Goal: Transaction & Acquisition: Purchase product/service

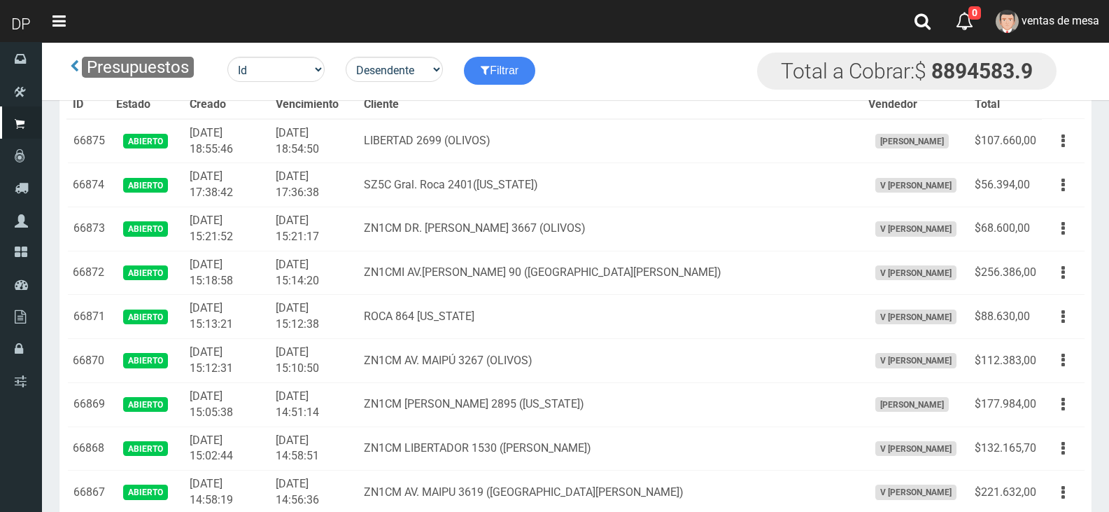
scroll to position [140, 0]
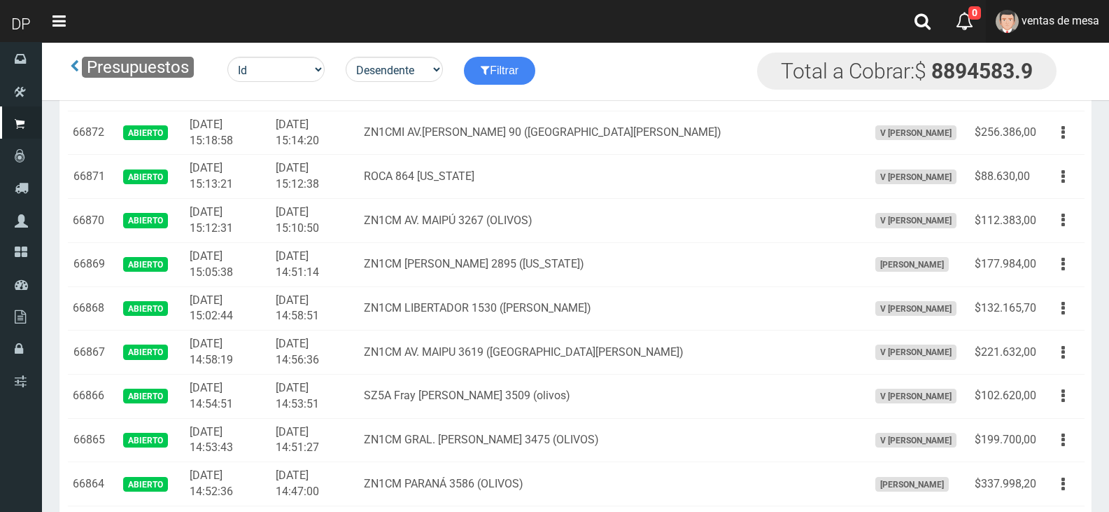
drag, startPoint x: 1077, startPoint y: 36, endPoint x: 1080, endPoint y: 106, distance: 70.1
click at [1077, 36] on link "ventas de mesa" at bounding box center [1047, 21] width 123 height 43
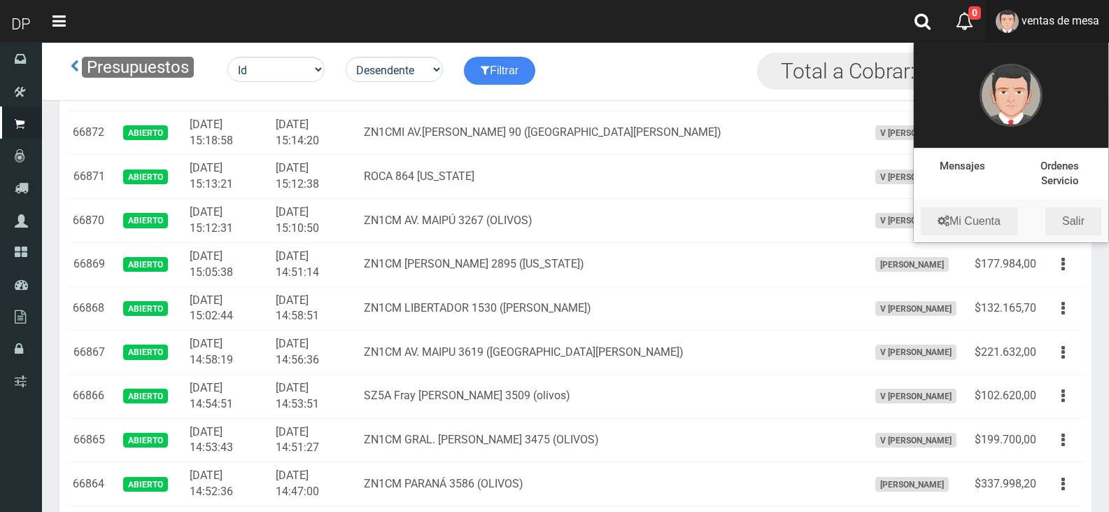
click at [1081, 205] on li "Mi Cuenta Salir" at bounding box center [1011, 221] width 195 height 42
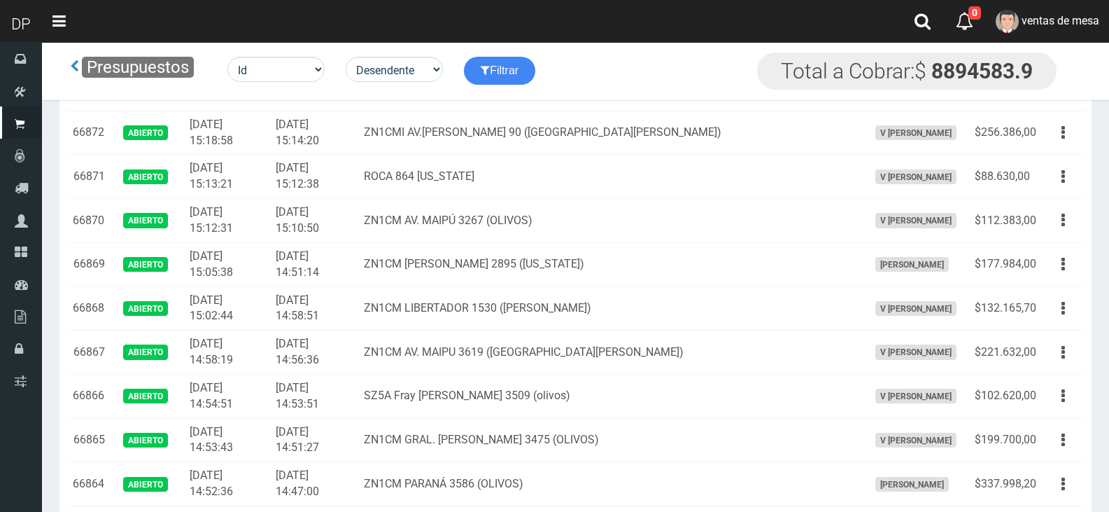
click at [1043, 45] on div "Presupuestos Id Facturado Valor vencimiento vendedor cliente Desendente Ascende…" at bounding box center [554, 71] width 1025 height 58
click at [1051, 27] on span "ventas de mesa" at bounding box center [1061, 20] width 78 height 13
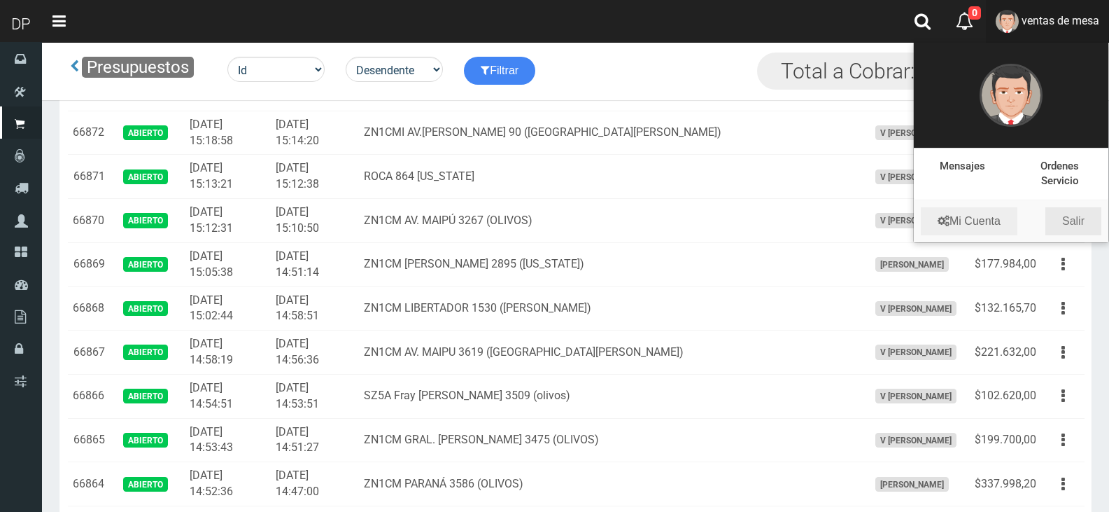
click at [1091, 213] on link "Salir" at bounding box center [1074, 221] width 56 height 28
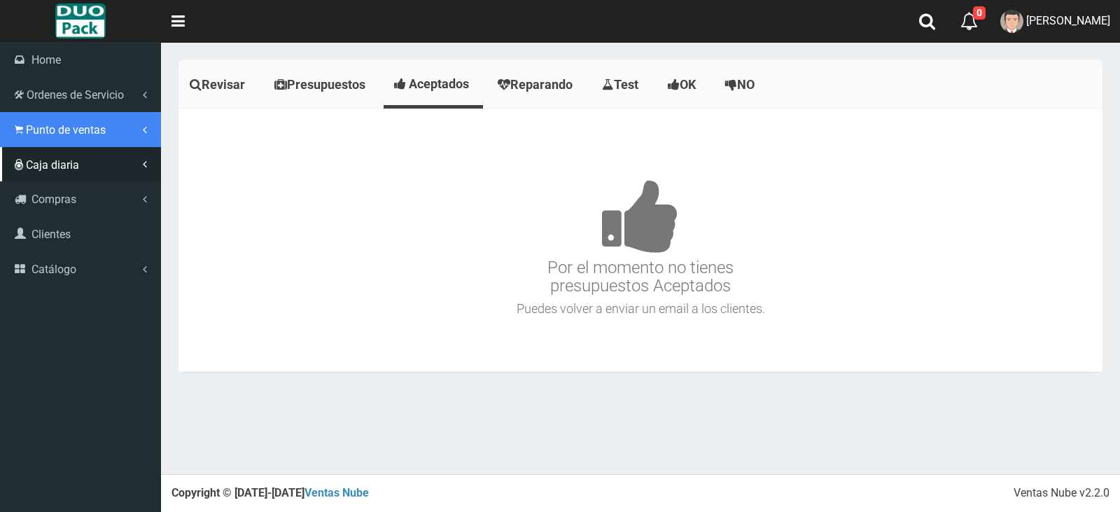
drag, startPoint x: 78, startPoint y: 130, endPoint x: 98, endPoint y: 156, distance: 32.9
click at [78, 130] on span "Punto de ventas" at bounding box center [66, 129] width 80 height 13
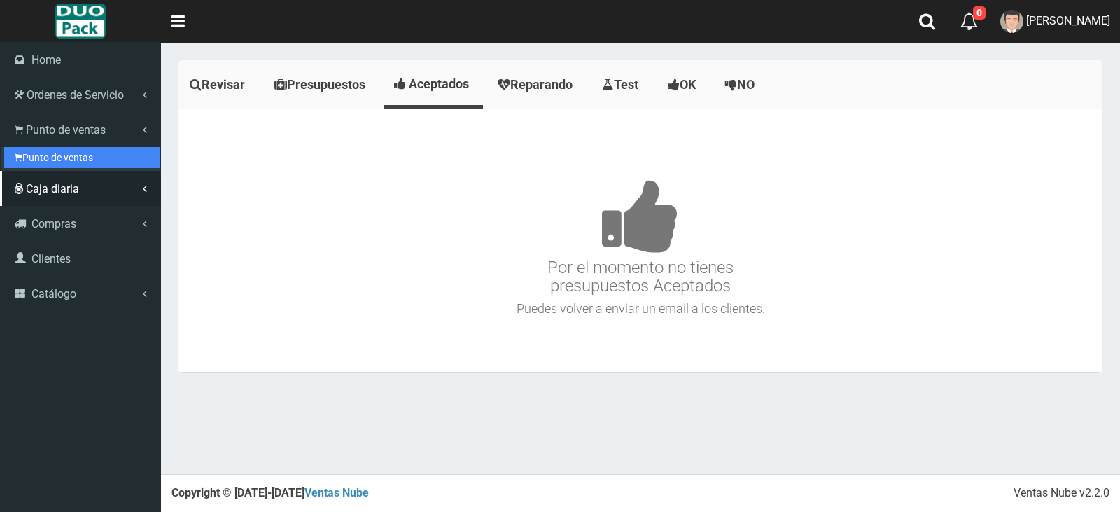
click at [100, 158] on link "Punto de ventas" at bounding box center [82, 157] width 156 height 21
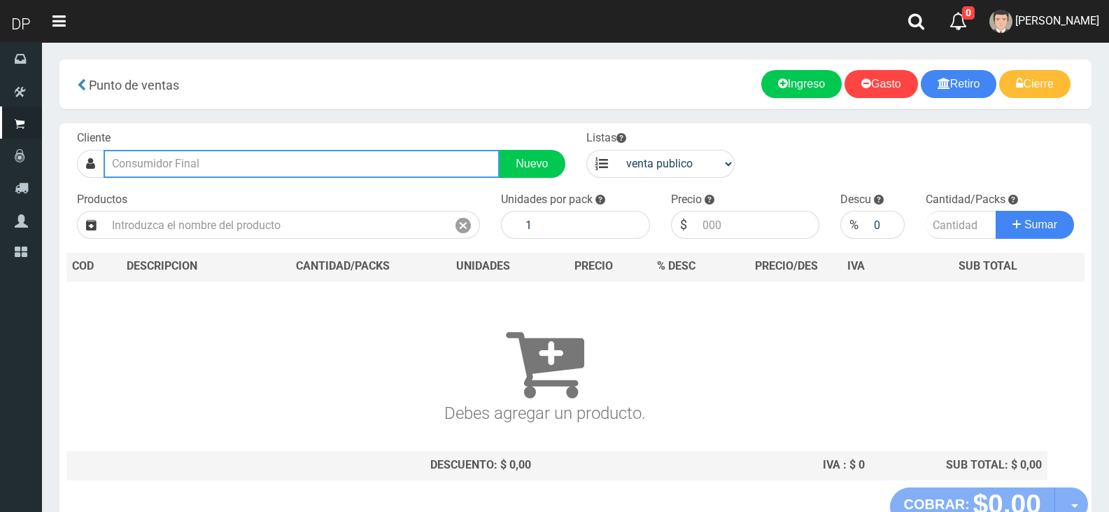
click at [176, 162] on input "text" at bounding box center [302, 164] width 396 height 28
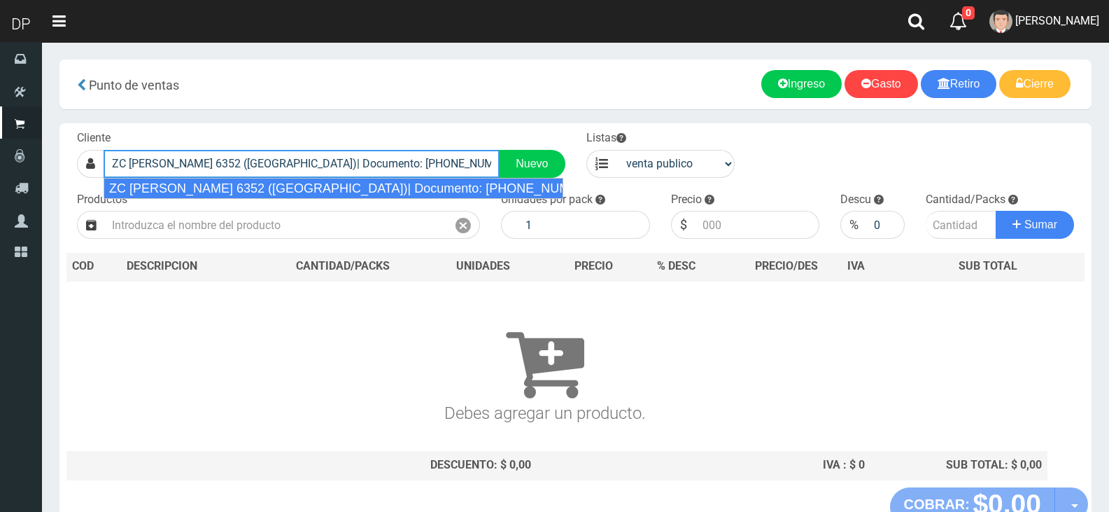
type input "ZC [PERSON_NAME] 6352 ([GEOGRAPHIC_DATA])| Documento: [PHONE_NUMBER] | Teléfono:"
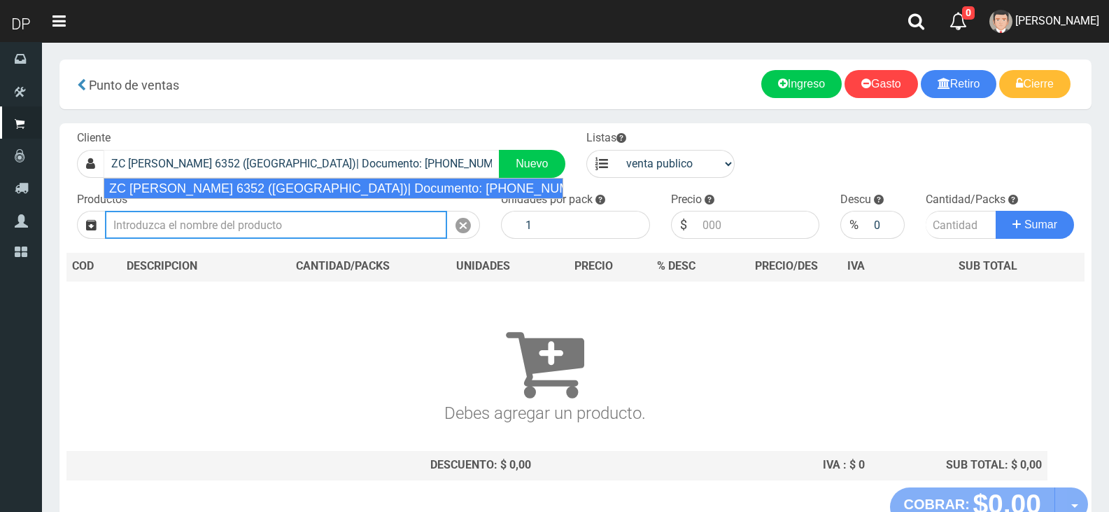
select select "2"
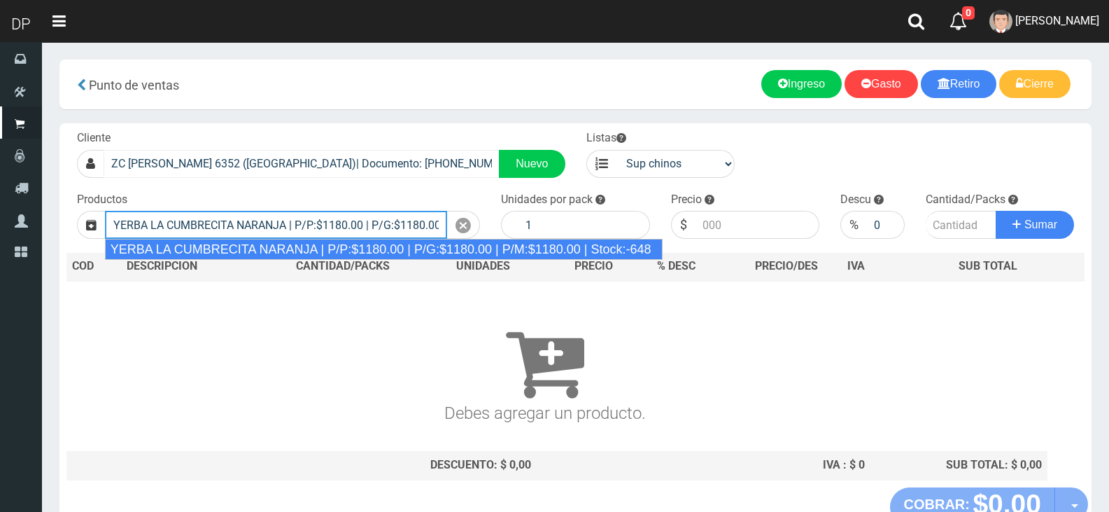
type input "YERBA LA CUMBRECITA NARANJA | P/P:$1180.00 | P/G:$1180.00 | P/M:$1180.00 | Stoc…"
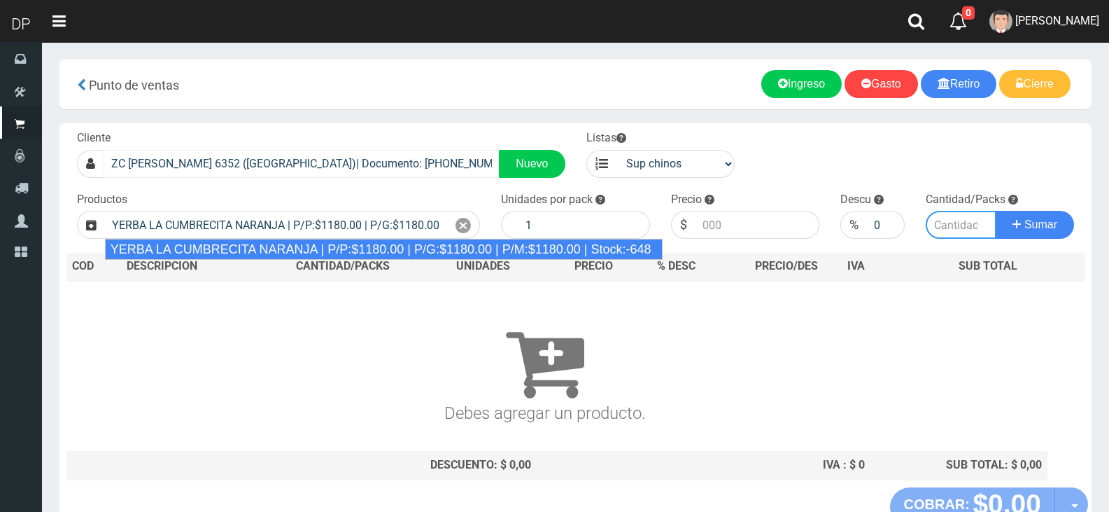
type input "10"
type input "1180.00"
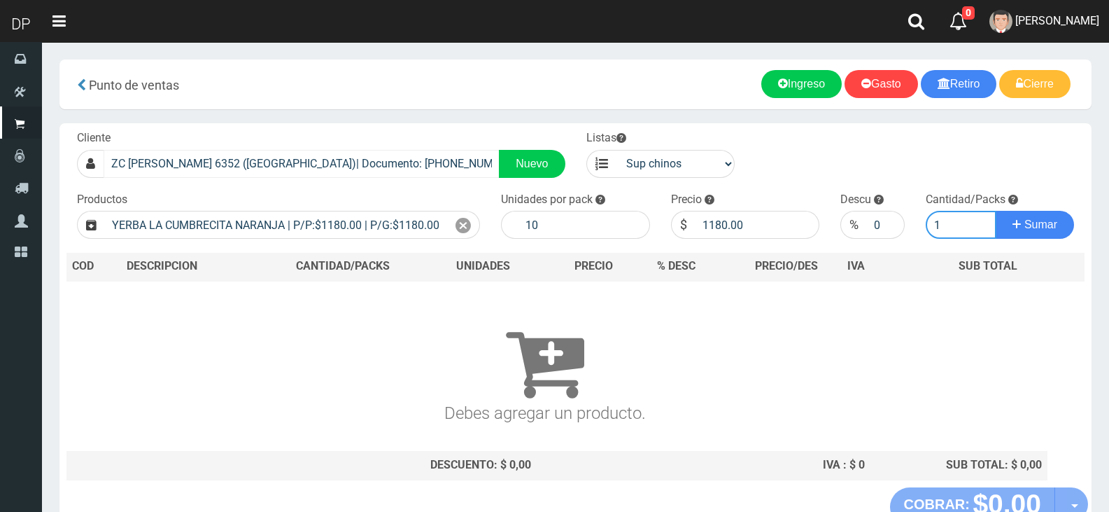
type input "1"
click at [996, 211] on button "Sumar" at bounding box center [1035, 225] width 78 height 28
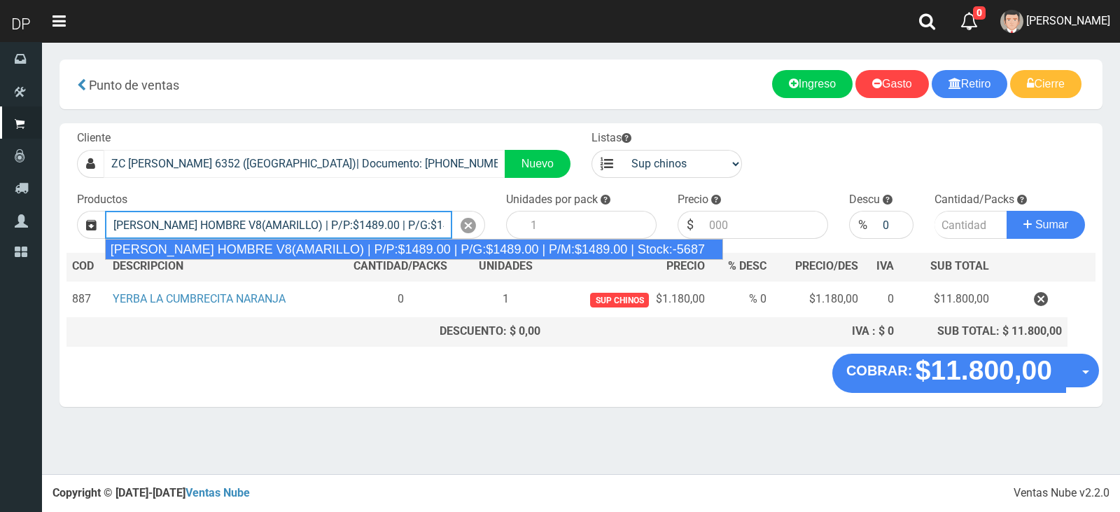
type input "REXONA ROLLON HOMBRE V8(AMARILLO) | P/P:$1489.00 | P/G:$1489.00 | P/M:$1489.00 …"
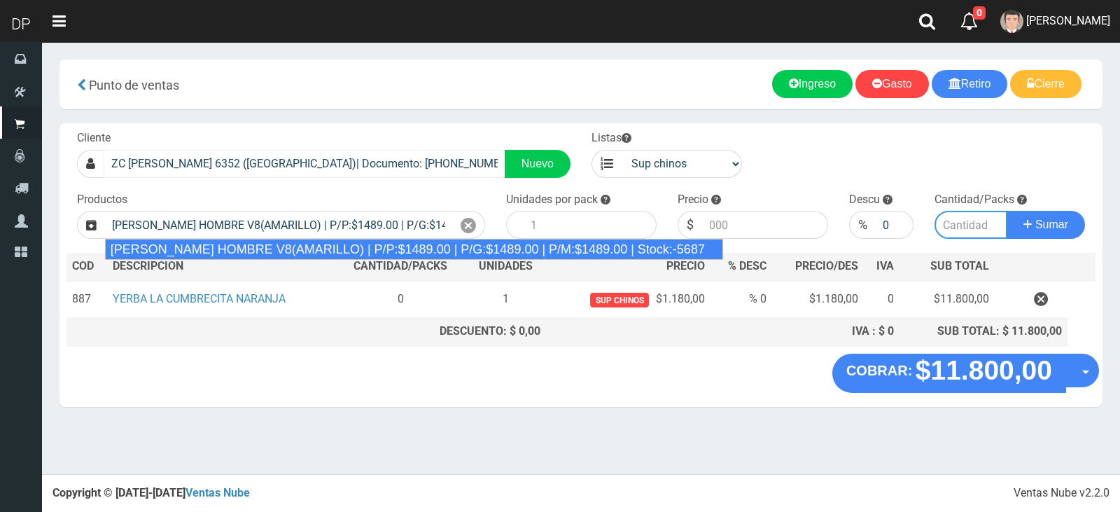
type input "12"
type input "1489.00"
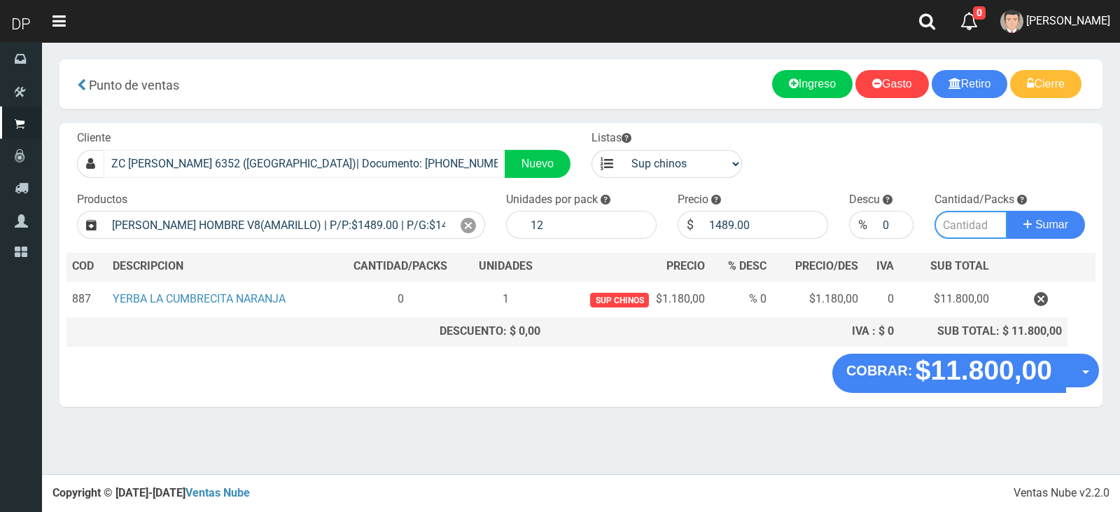
type input "5"
type input "1"
click at [886, 218] on input "0" at bounding box center [895, 225] width 38 height 28
click at [887, 218] on input "0" at bounding box center [895, 225] width 38 height 28
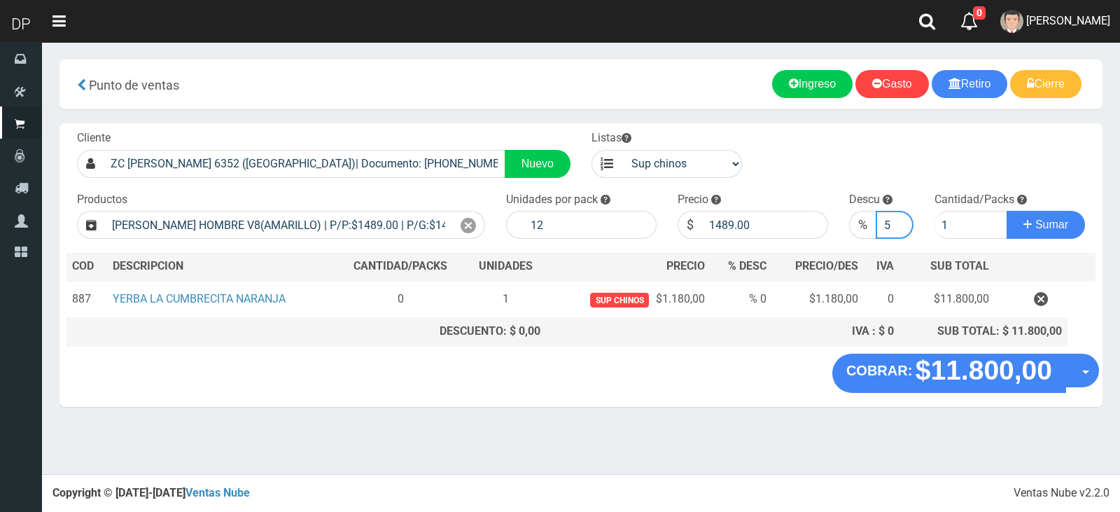
type input "5"
click at [1007, 211] on button "Sumar" at bounding box center [1046, 225] width 78 height 28
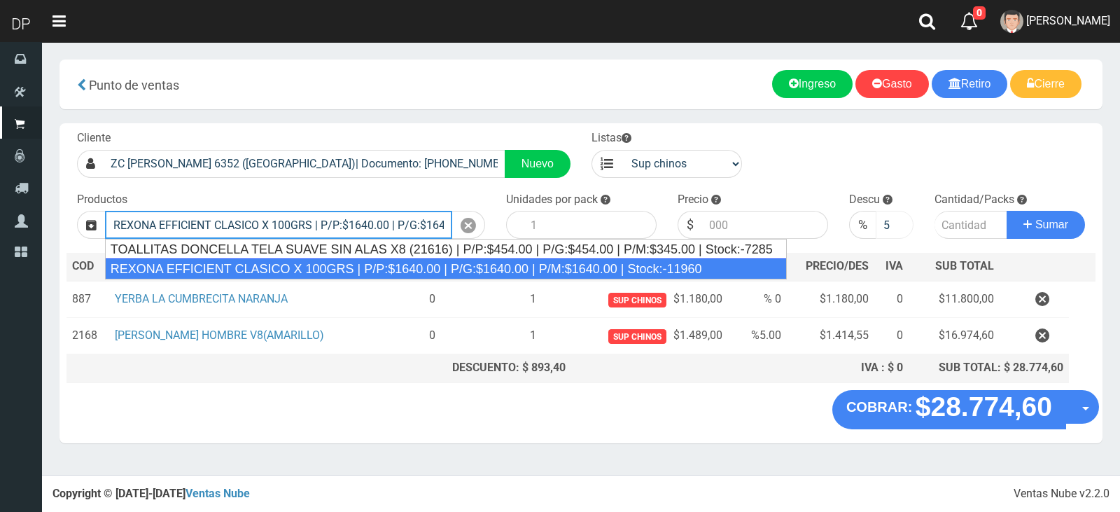
type input "REXONA EFFICIENT CLASICO X 100GRS | P/P:$1640.00 | P/G:$1640.00 | P/M:$1640.00 …"
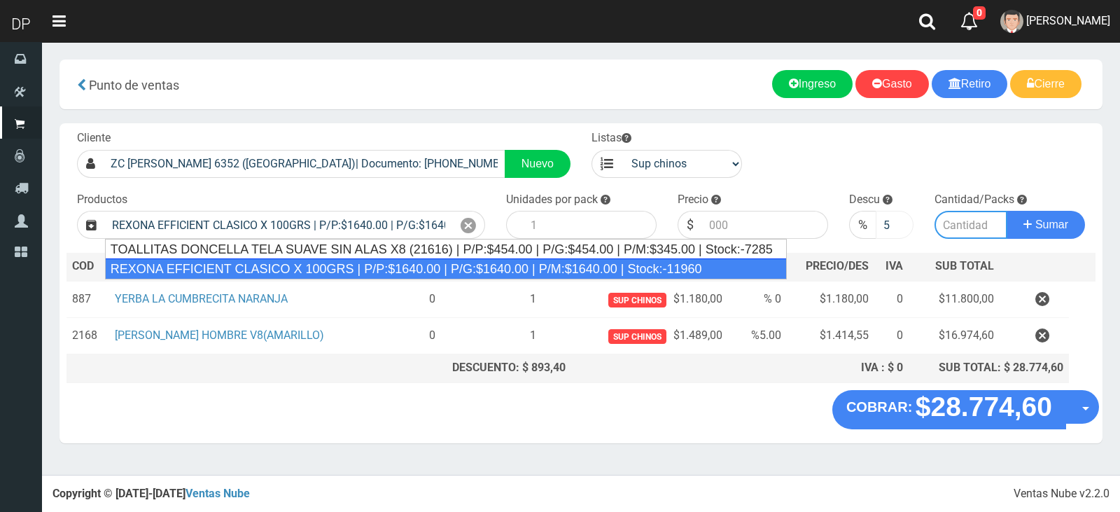
type input "12"
type input "1640.00"
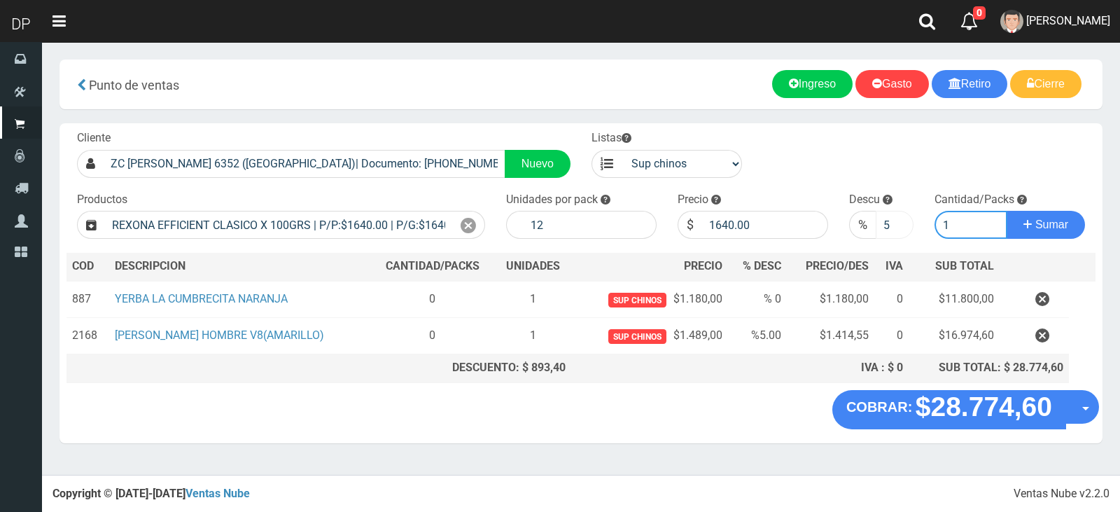
type input "1"
click at [1007, 211] on button "Sumar" at bounding box center [1046, 225] width 78 height 28
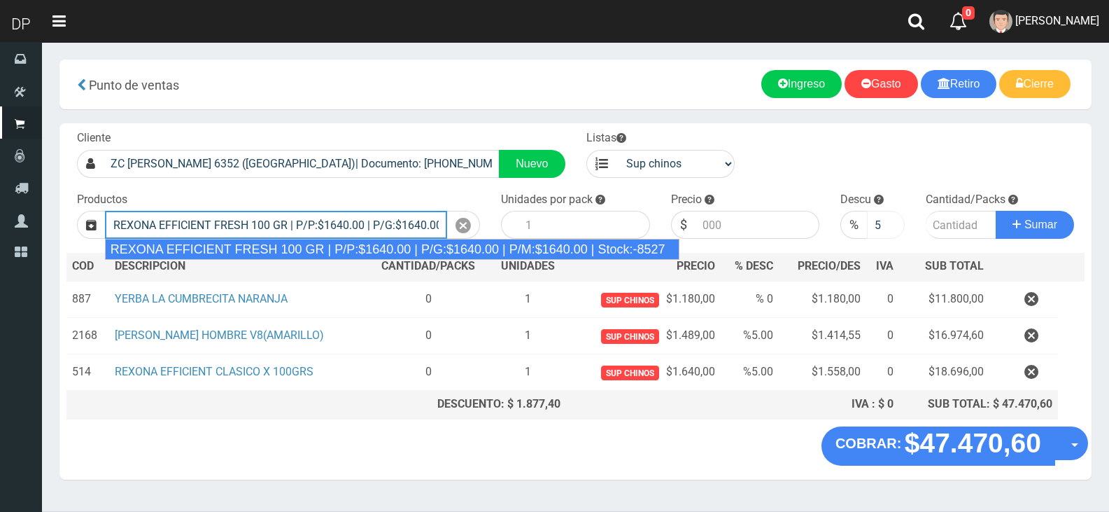
type input "REXONA EFFICIENT FRESH 100 GR | P/P:$1640.00 | P/G:$1640.00 | P/M:$1640.00 | St…"
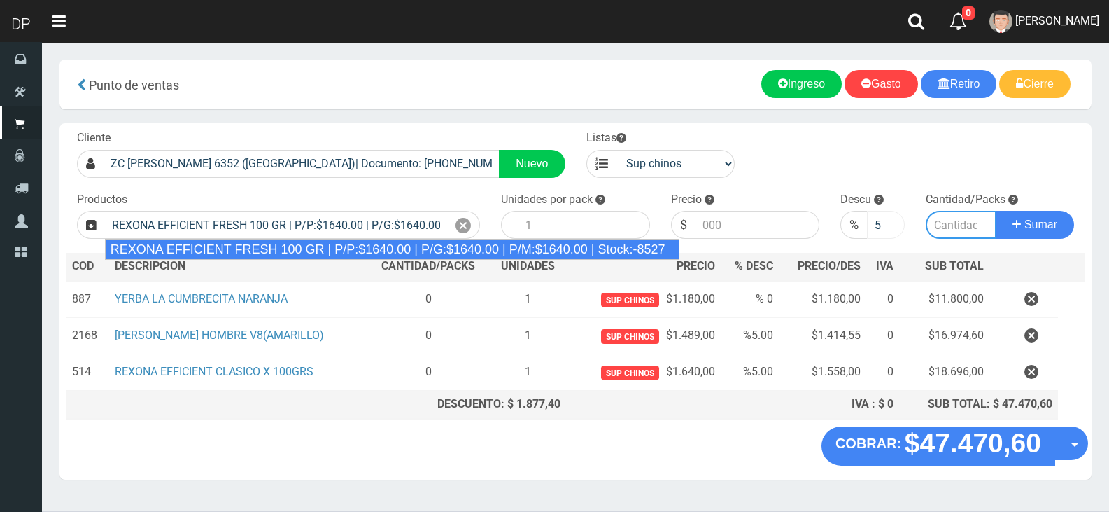
type input "12"
type input "1640.00"
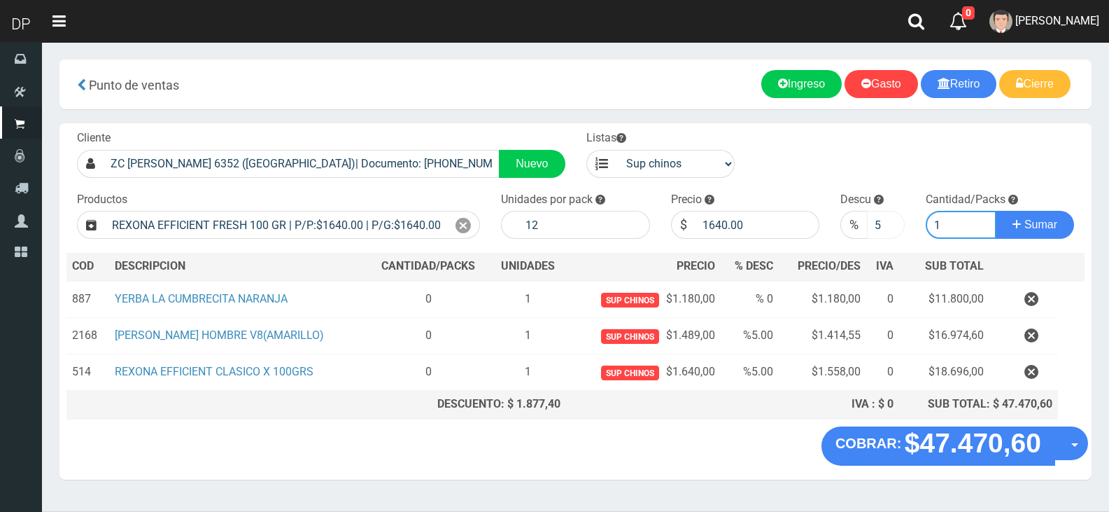
type input "1"
click at [996, 211] on button "Sumar" at bounding box center [1035, 225] width 78 height 28
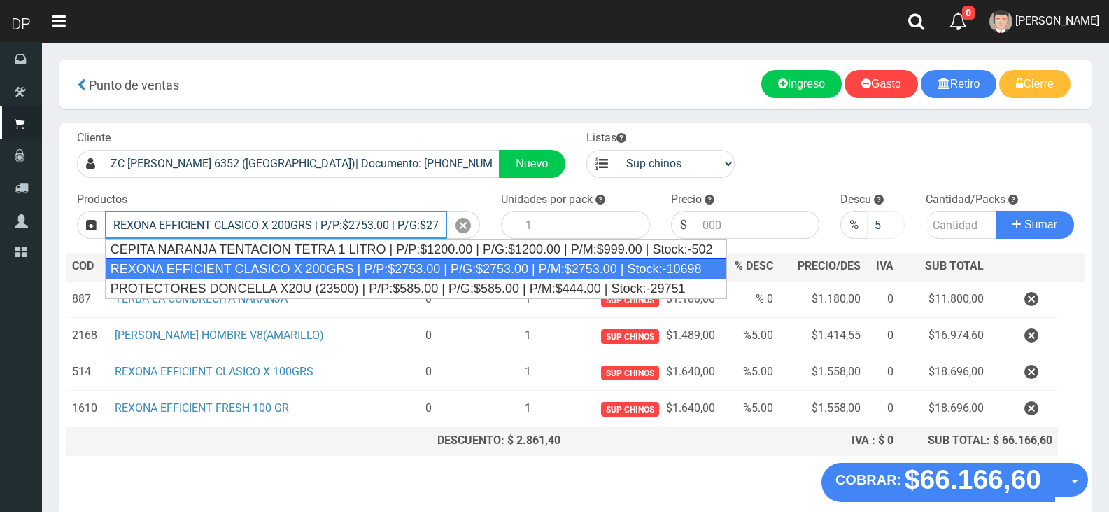
type input "REXONA EFFICIENT CLASICO X 200GRS | P/P:$2753.00 | P/G:$2753.00 | P/M:$2753.00 …"
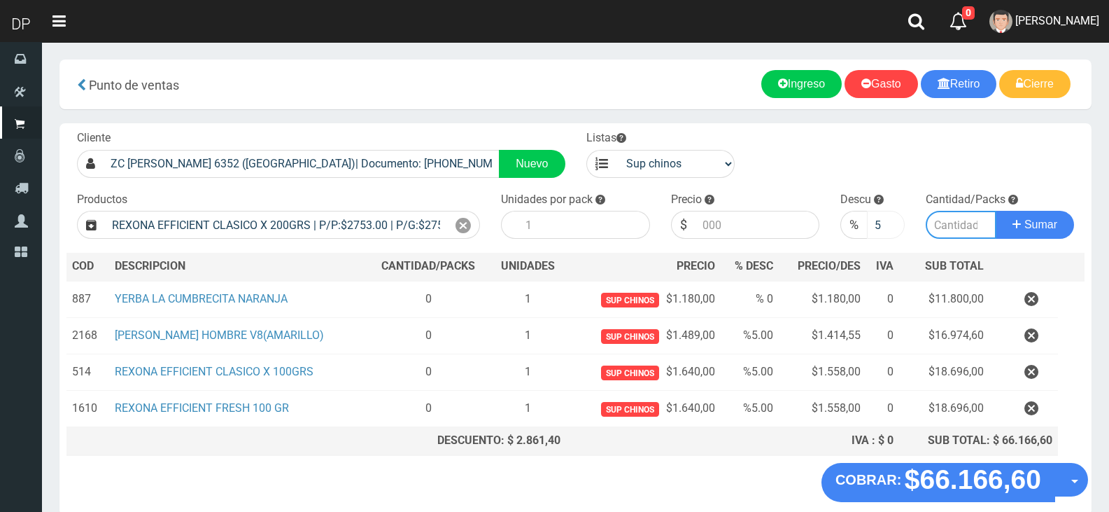
type input "12"
type input "2753.00"
type input "1"
click at [996, 211] on button "Sumar" at bounding box center [1035, 225] width 78 height 28
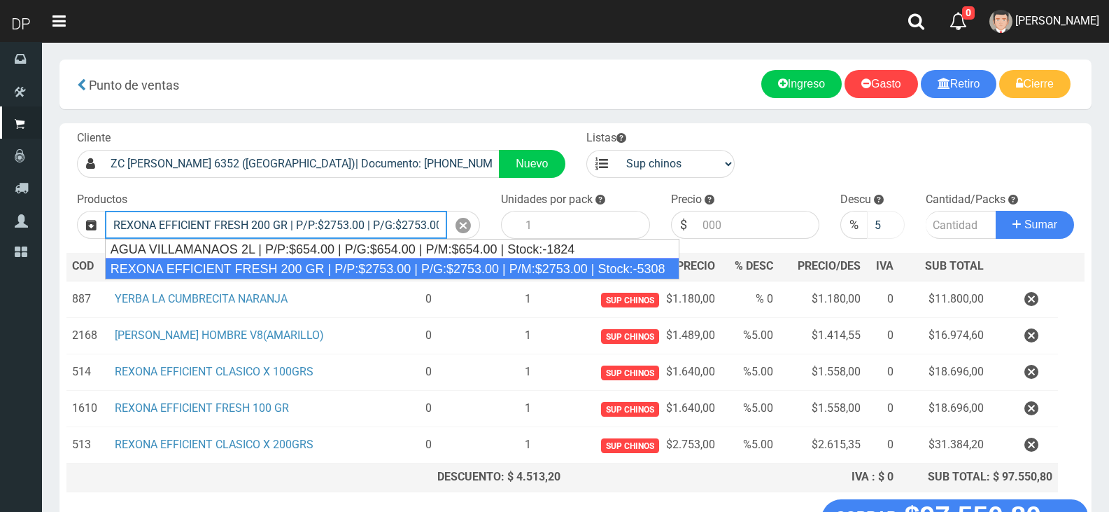
type input "REXONA EFFICIENT FRESH 200 GR | P/P:$2753.00 | P/G:$2753.00 | P/M:$2753.00 | St…"
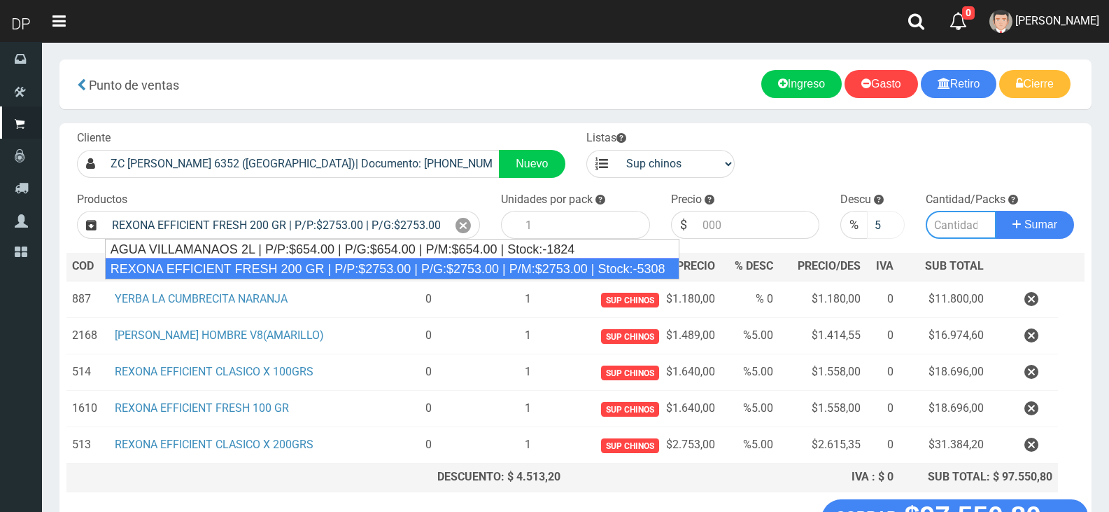
type input "12"
type input "2753.00"
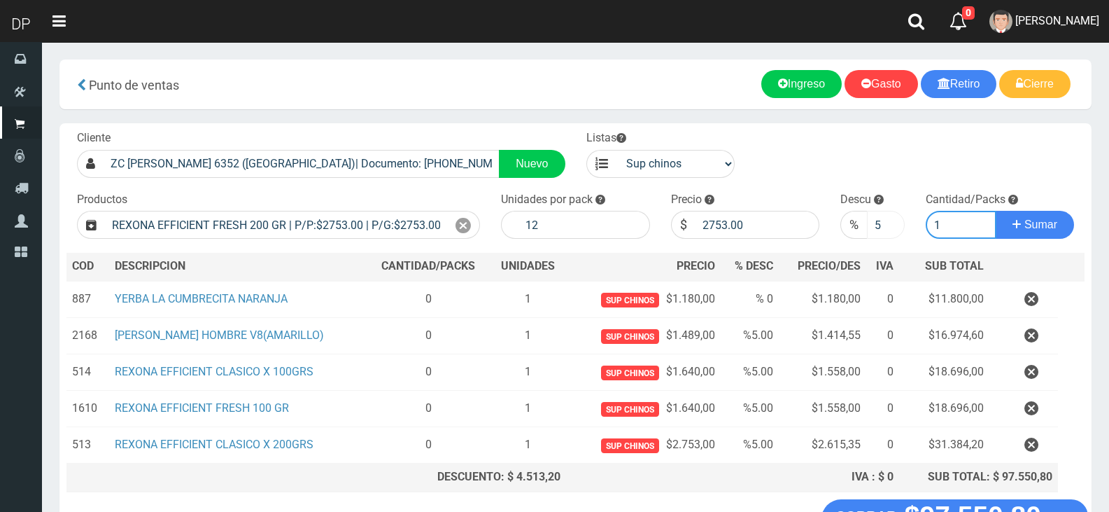
type input "1"
click at [996, 211] on button "Sumar" at bounding box center [1035, 225] width 78 height 28
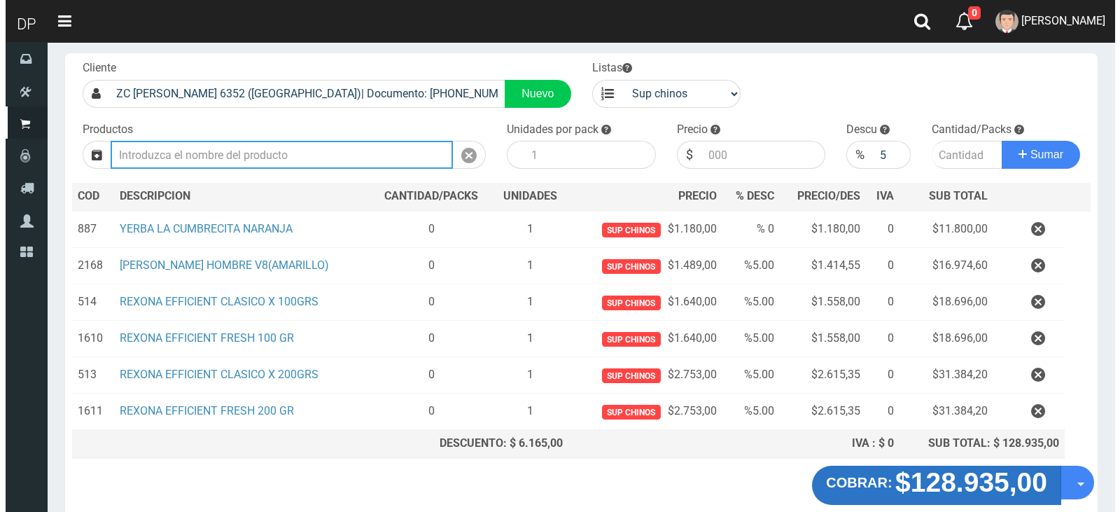
scroll to position [141, 0]
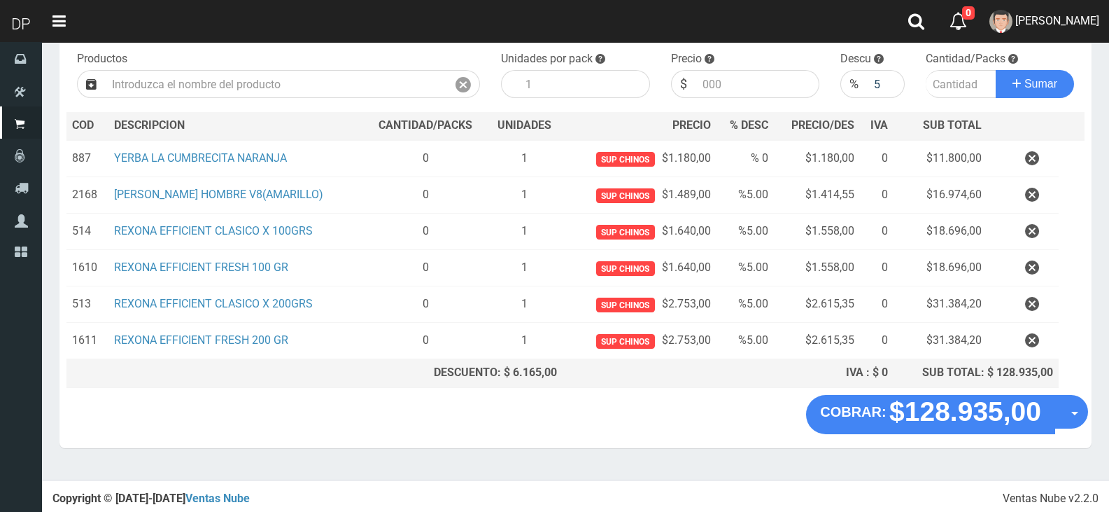
click at [1104, 424] on section "× Titulo del Msj texto Mas Texto Cancelar Aceptar Punto de ventas Ingreso" at bounding box center [575, 190] width 1067 height 578
click at [1093, 417] on section "× Titulo del Msj texto Mas Texto Cancelar Aceptar Punto de ventas Ingreso" at bounding box center [575, 190] width 1067 height 578
click at [1089, 414] on div "COBRAR: $128.935,00 Opciones Hacer Devolucion Crear presupuesto" at bounding box center [575, 421] width 1032 height 53
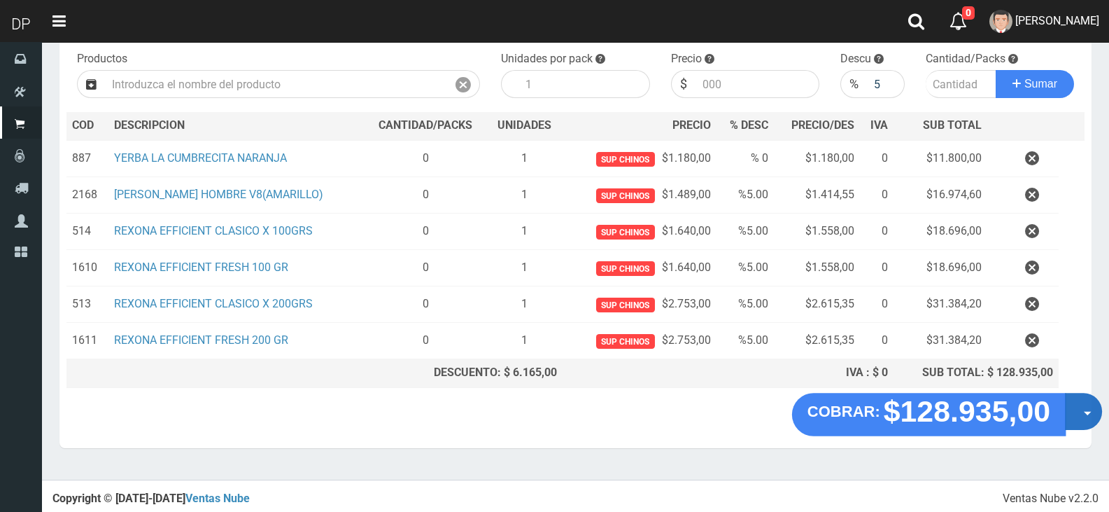
click at [1086, 414] on span "button" at bounding box center [1088, 414] width 8 height 4
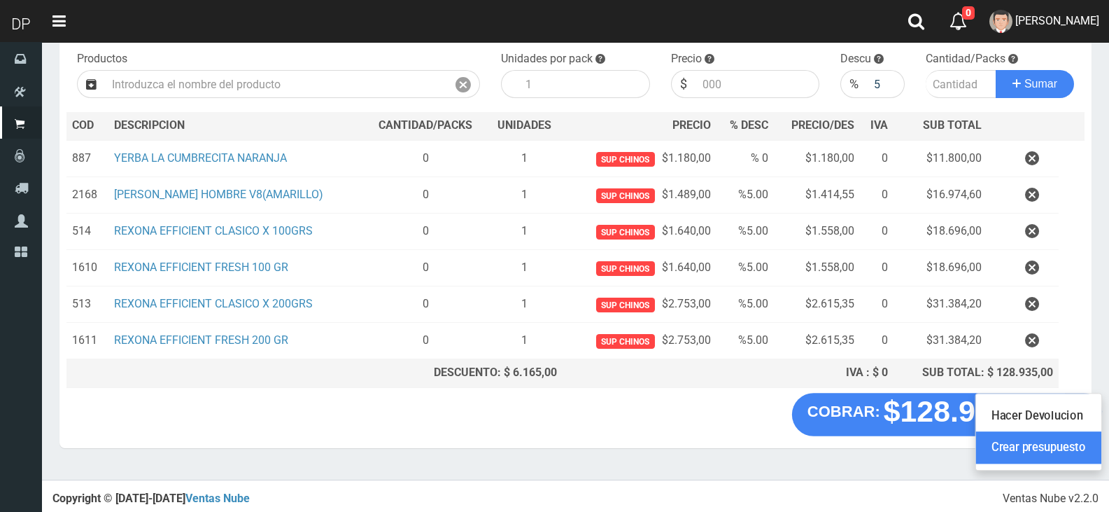
click at [1081, 437] on link "Crear presupuesto" at bounding box center [1038, 448] width 125 height 32
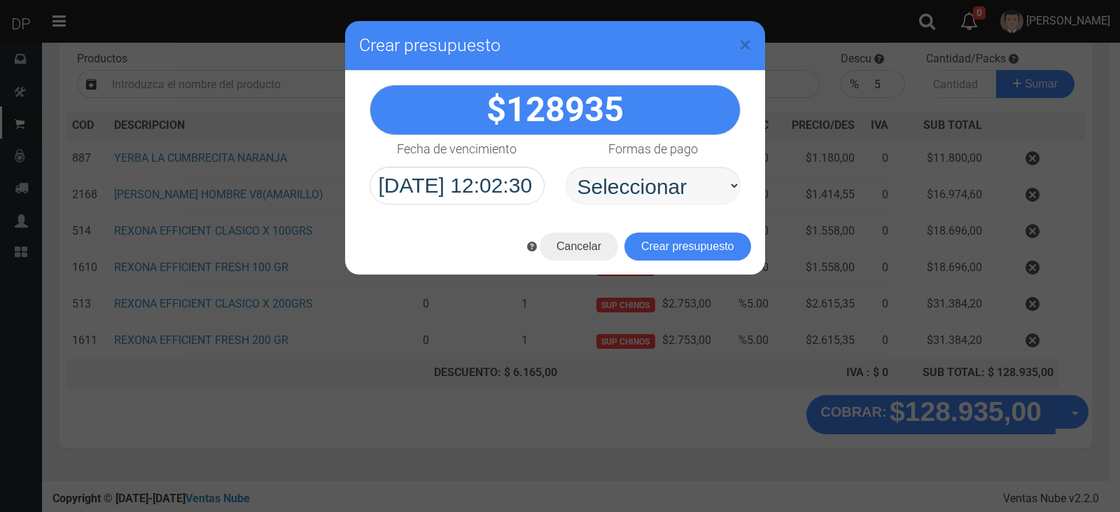
click at [673, 192] on select "Seleccionar Efectivo Tarjeta de Crédito Depósito Débito" at bounding box center [653, 186] width 175 height 38
select select "Efectivo"
click at [566, 167] on select "Seleccionar Efectivo Tarjeta de Crédito Depósito Débito" at bounding box center [653, 186] width 175 height 38
click at [680, 245] on button "Crear presupuesto" at bounding box center [687, 246] width 127 height 28
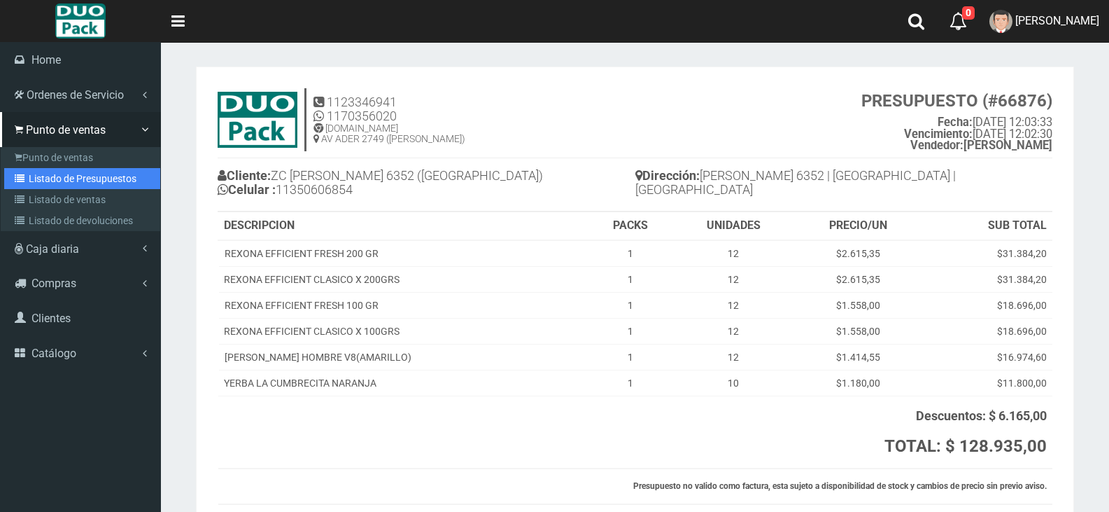
click at [89, 182] on link "Listado de Presupuestos" at bounding box center [82, 178] width 156 height 21
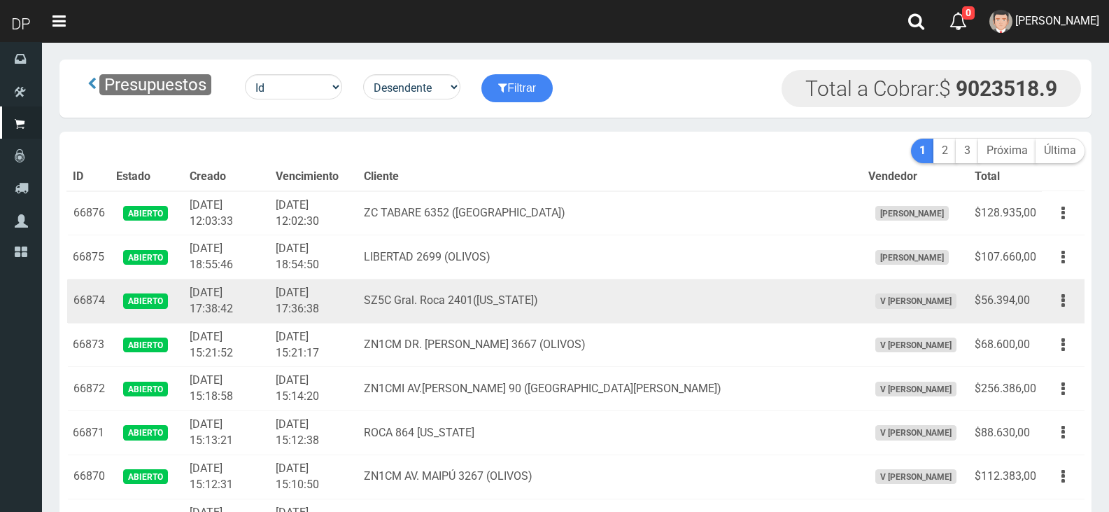
drag, startPoint x: 0, startPoint y: 0, endPoint x: 245, endPoint y: 304, distance: 390.3
click at [245, 304] on td "[DATE] 17:38:42" at bounding box center [227, 301] width 86 height 44
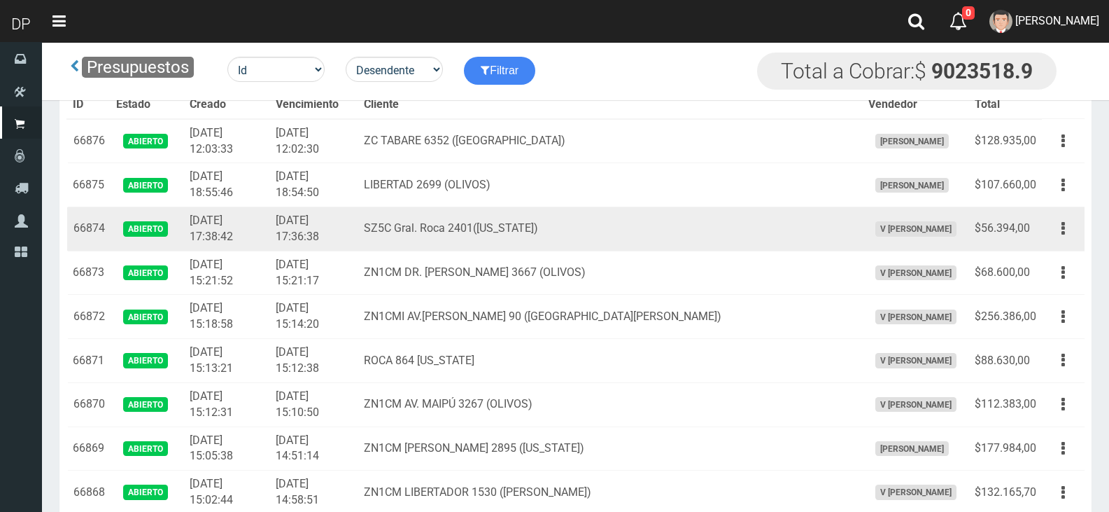
scroll to position [2195, 0]
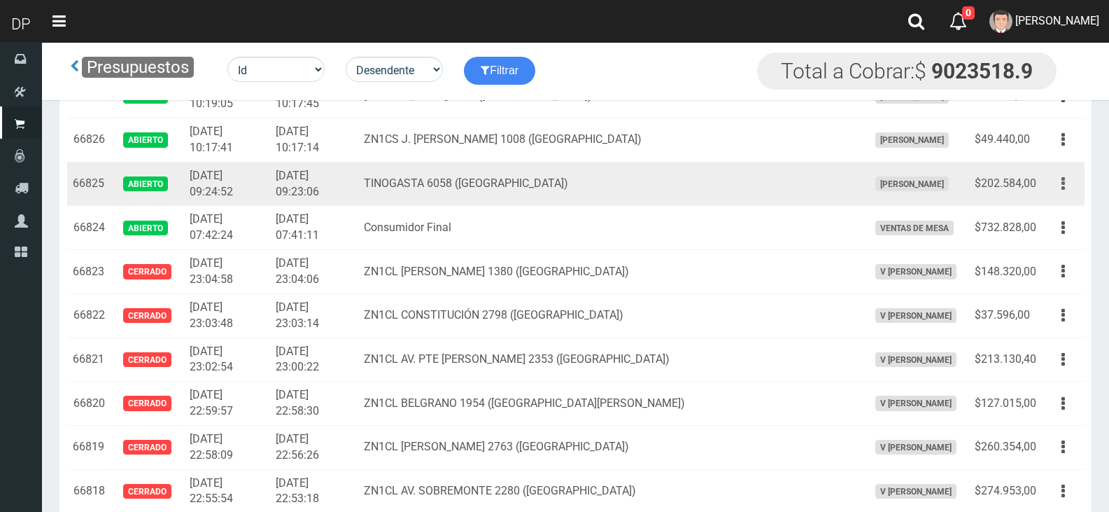
click at [1063, 183] on icon "button" at bounding box center [1063, 183] width 3 height 24
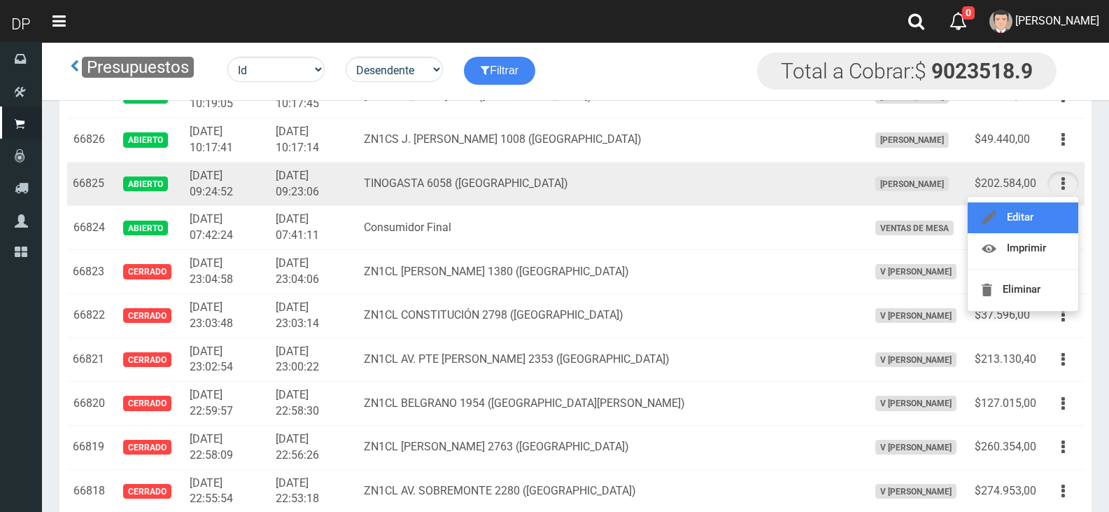
click at [1063, 212] on link "Editar" at bounding box center [1023, 217] width 111 height 31
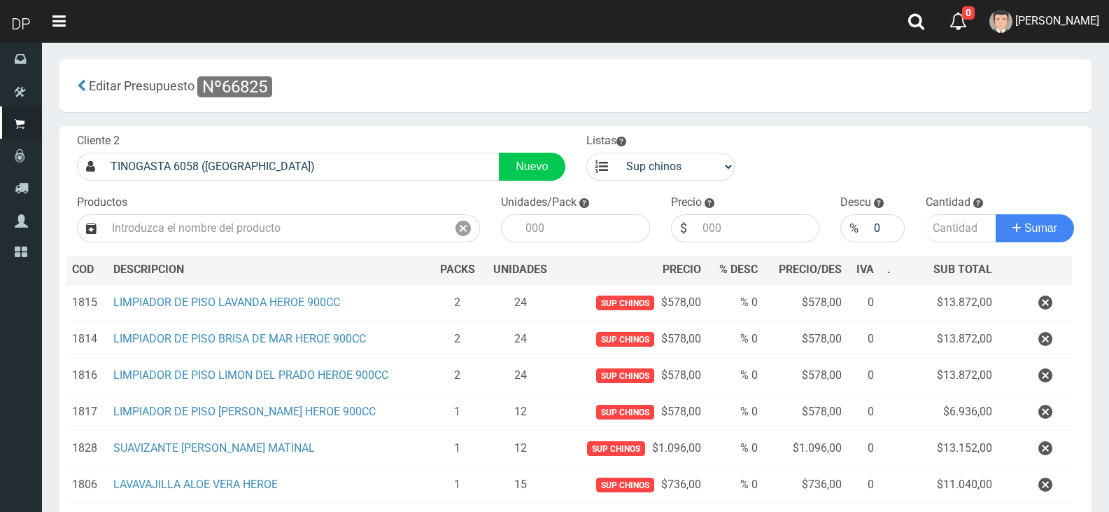
click at [1030, 448] on button "button" at bounding box center [1046, 448] width 42 height 24
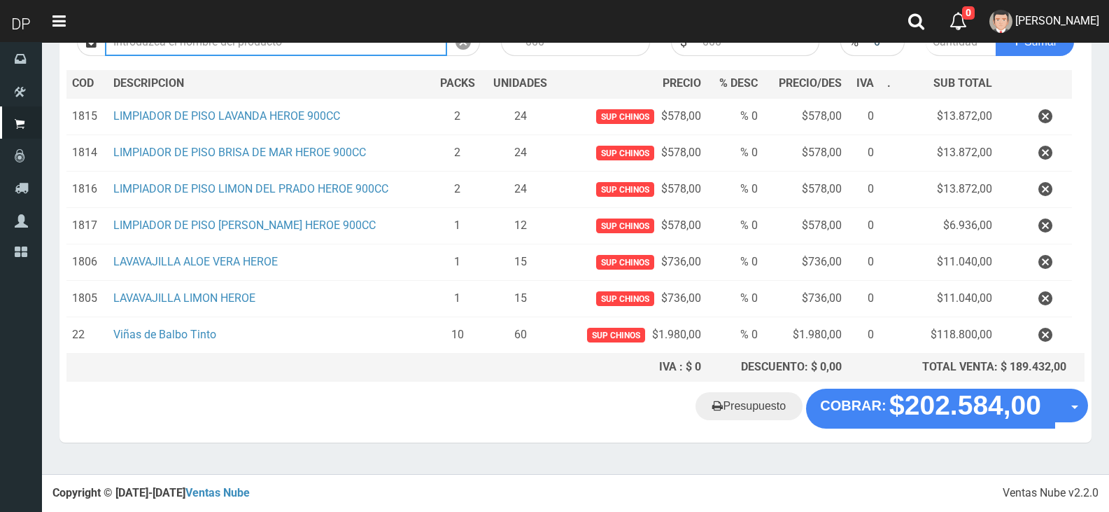
scroll to position [181, 0]
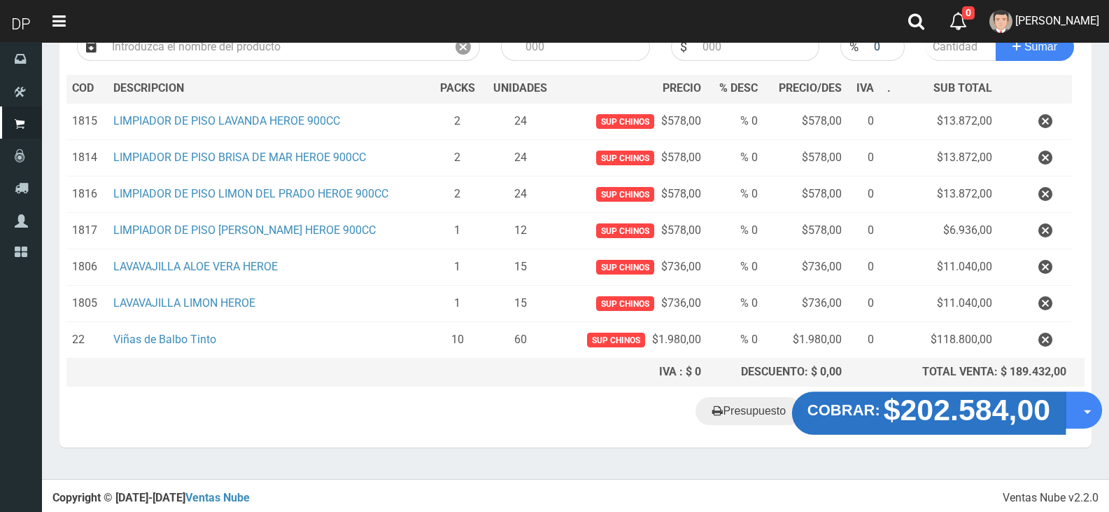
click at [925, 411] on strong "$202.584,00" at bounding box center [967, 409] width 167 height 33
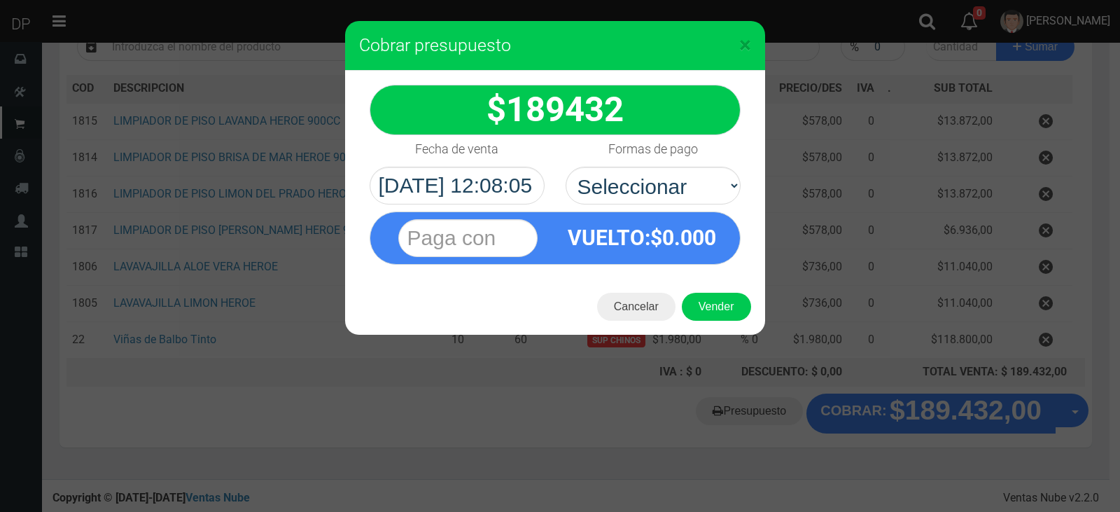
click at [704, 218] on div "VUELTO :$ 0.000" at bounding box center [642, 237] width 174 height 51
drag, startPoint x: 659, startPoint y: 160, endPoint x: 661, endPoint y: 197, distance: 36.4
click at [659, 169] on div "Formas de pago Seleccionar Efectivo Tarjeta de Crédito Depósito Débito" at bounding box center [653, 169] width 196 height 69
click at [664, 204] on div "VUELTO :$ 0.000" at bounding box center [555, 234] width 392 height 60
click at [672, 198] on select "Seleccionar Efectivo Tarjeta de Crédito Depósito Débito" at bounding box center [653, 186] width 175 height 38
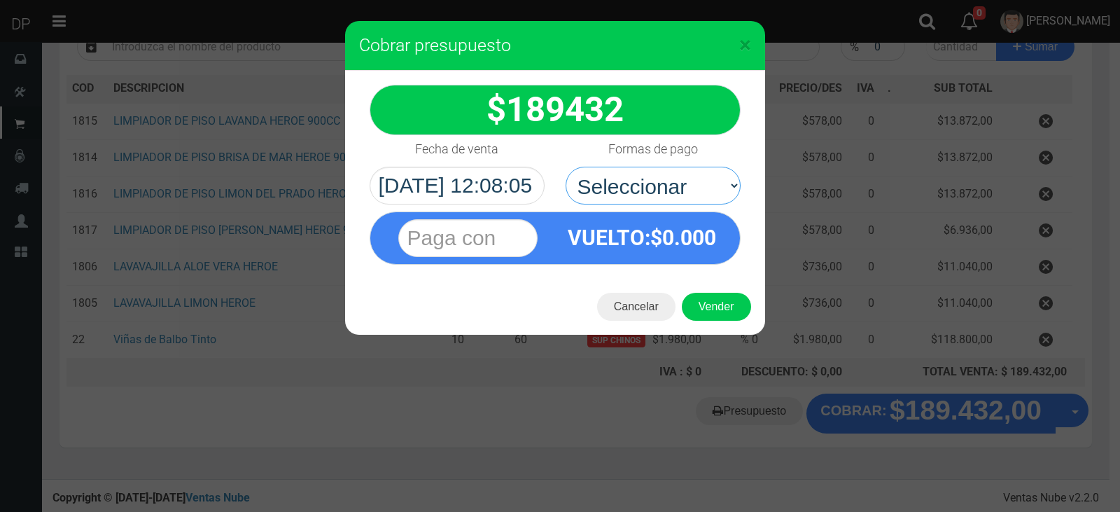
select select "Efectivo"
click at [566, 167] on select "Seleccionar Efectivo Tarjeta de Crédito Depósito Débito" at bounding box center [653, 186] width 175 height 38
click at [707, 300] on button "Vender" at bounding box center [716, 307] width 69 height 28
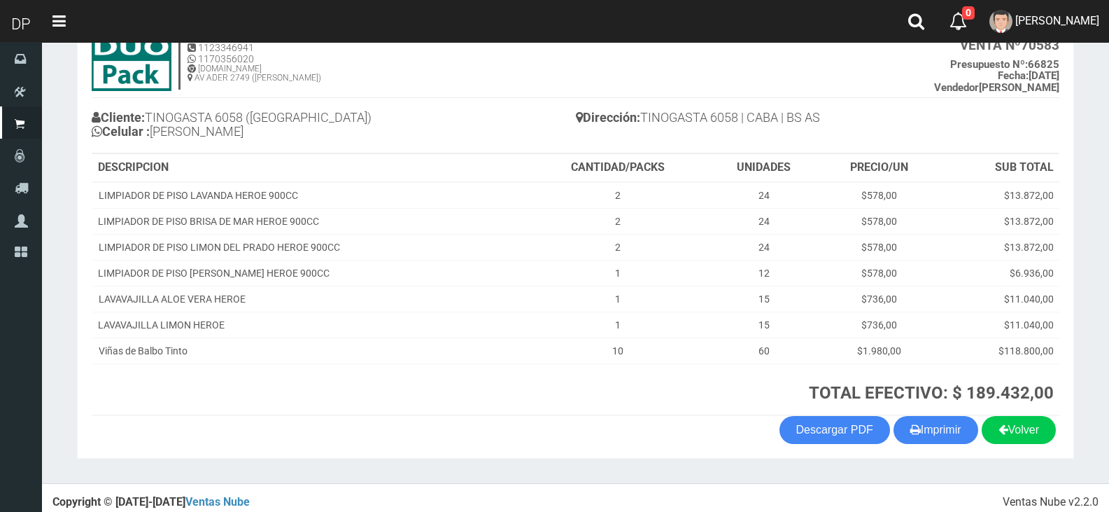
scroll to position [106, 0]
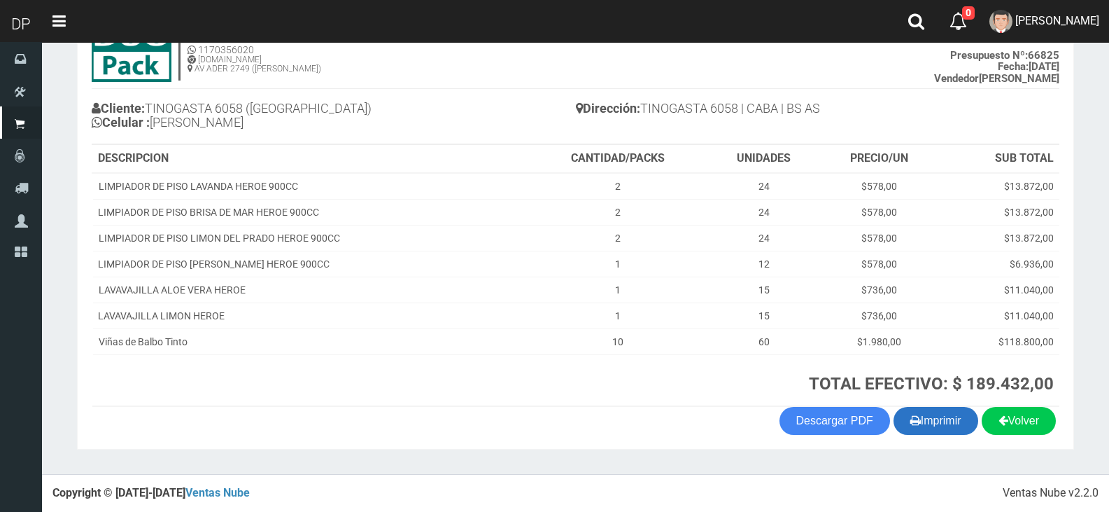
click at [963, 428] on button "Imprimir" at bounding box center [936, 421] width 85 height 28
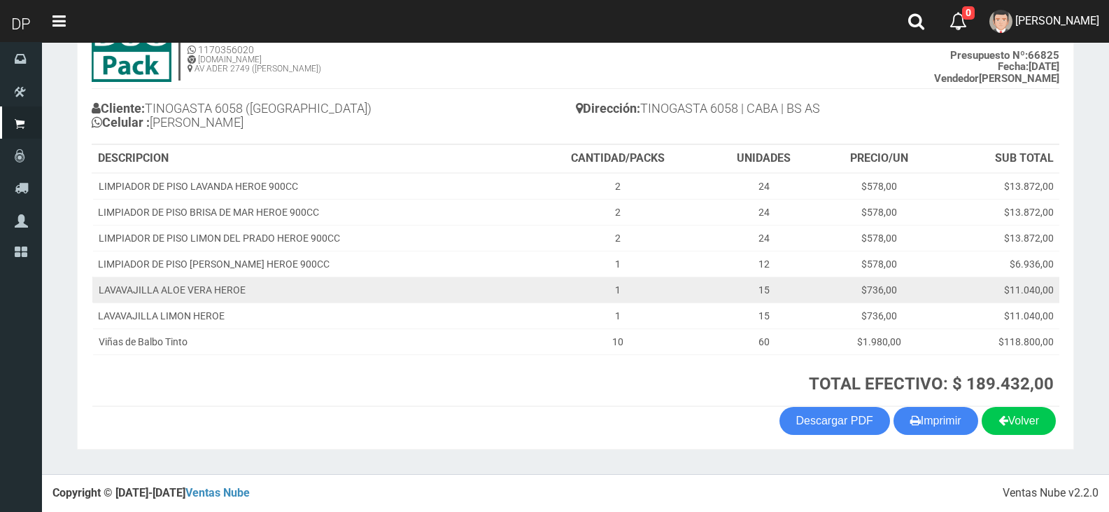
click at [358, 300] on td "LAVAVAJILLA ALOE VERA HEROE" at bounding box center [309, 289] width 435 height 26
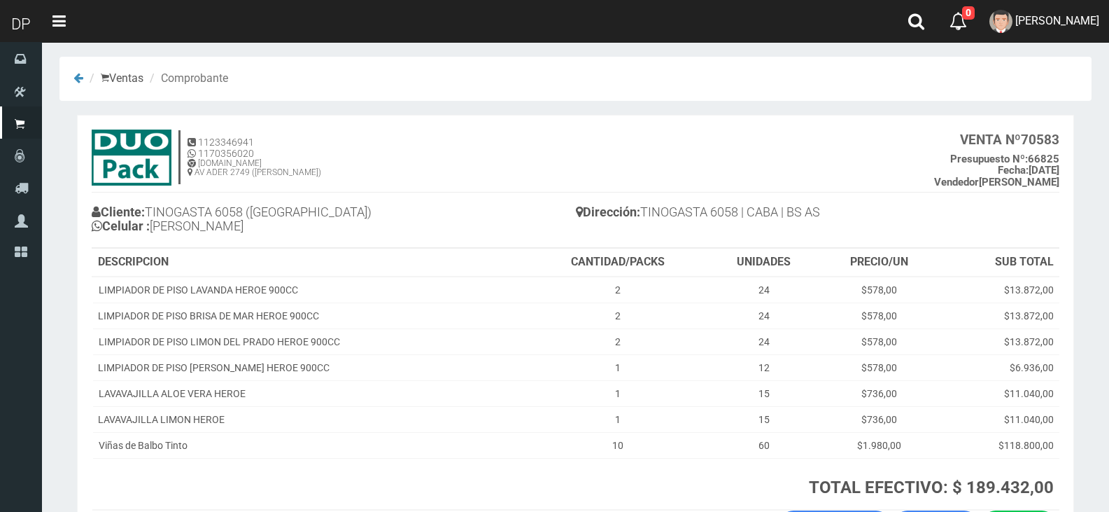
scroll to position [0, 0]
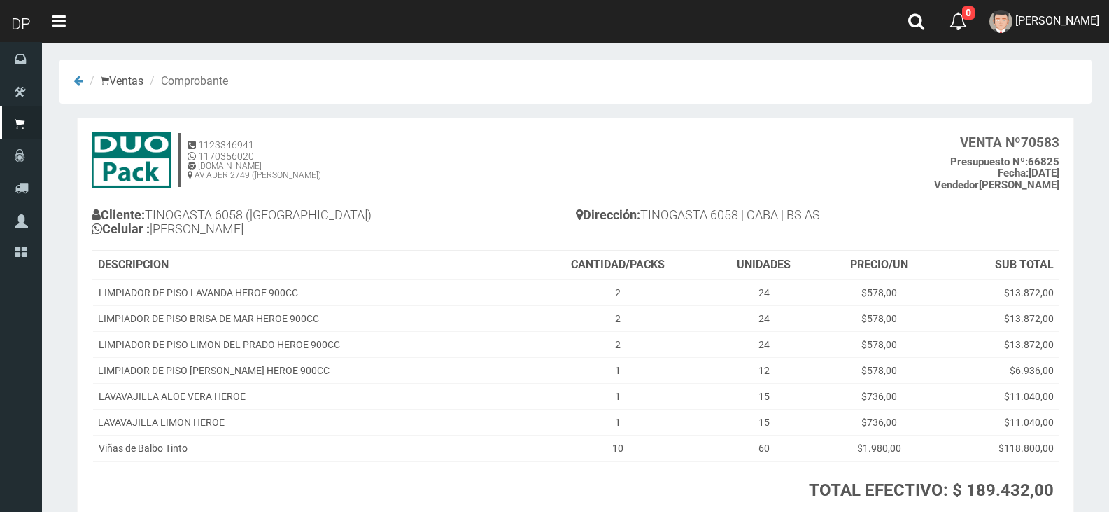
click at [145, 213] on b "Cliente:" at bounding box center [118, 214] width 53 height 15
click at [157, 210] on h4 "Cliente: TINOGASTA 6058 (VILLA REAL) Celular : GERARDO" at bounding box center [334, 223] width 484 height 38
drag, startPoint x: 153, startPoint y: 210, endPoint x: 248, endPoint y: 209, distance: 95.9
click at [248, 209] on h4 "Cliente: TINOGASTA 6058 (VILLA REAL) Celular : GERARDO" at bounding box center [334, 223] width 484 height 38
copy h4 "TINOGASTA 6058"
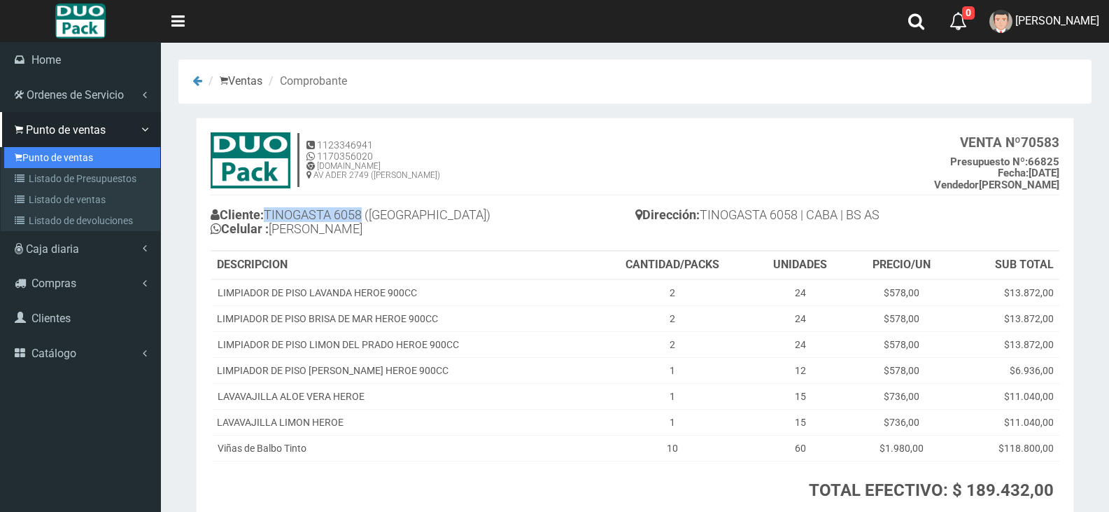
click at [34, 152] on link "Punto de ventas" at bounding box center [82, 157] width 156 height 21
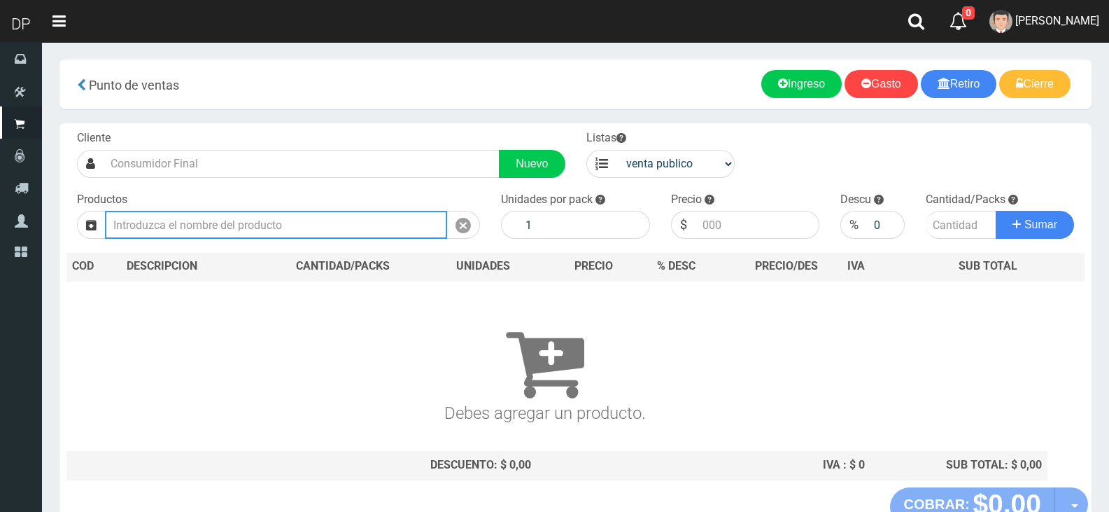
click at [353, 230] on input "text" at bounding box center [276, 225] width 342 height 28
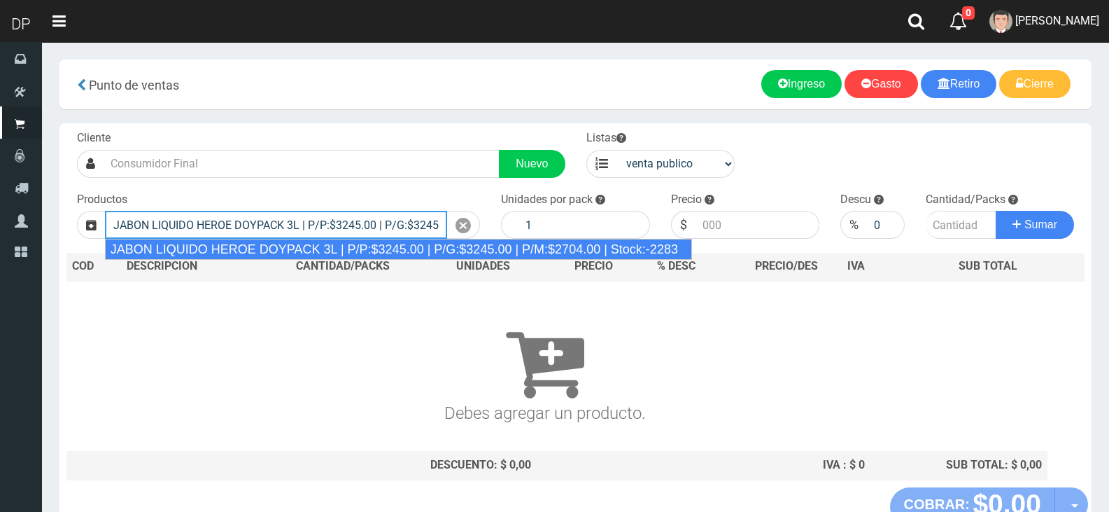
type input "JABON LIQUIDO HEROE DOYPACK 3L | P/P:$3245.00 | P/G:$3245.00 | P/M:$2704.00 | S…"
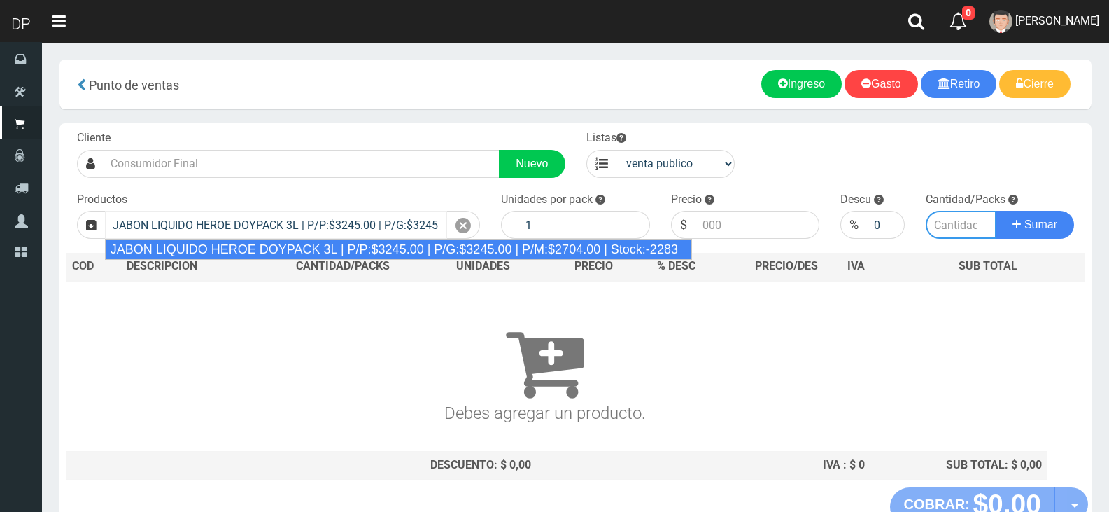
type input "4"
type input "3245.00"
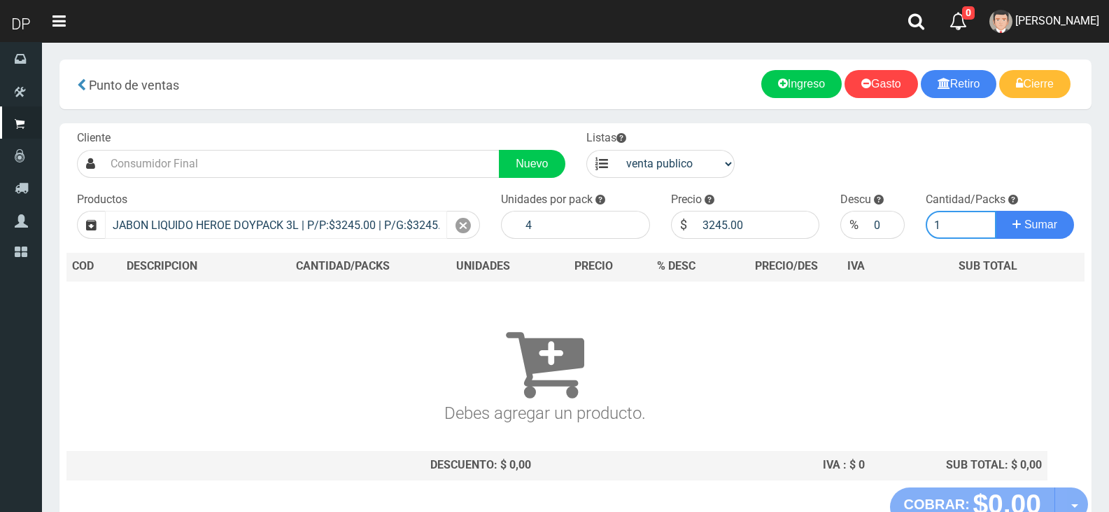
type input "1"
click at [996, 211] on button "Sumar" at bounding box center [1035, 225] width 78 height 28
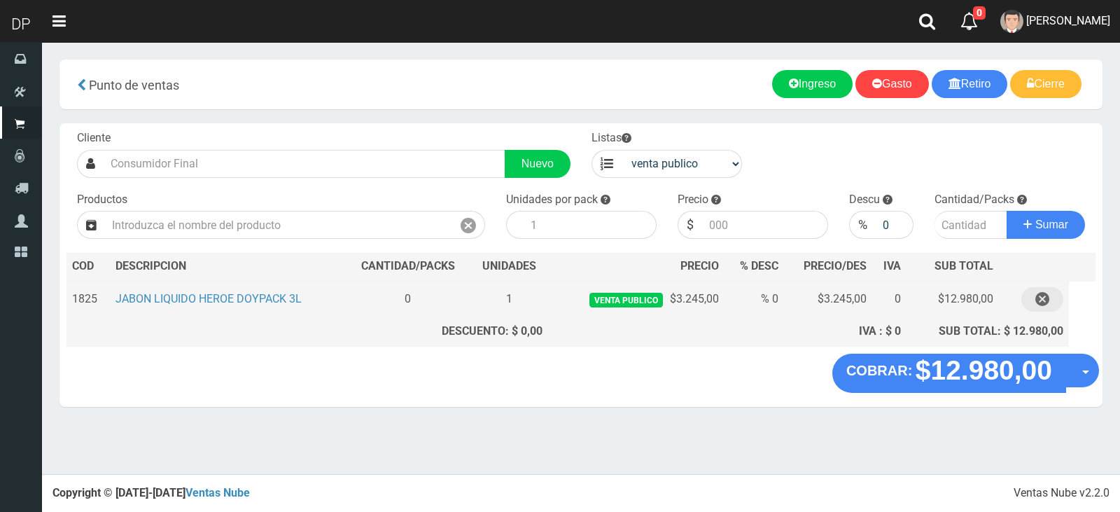
drag, startPoint x: 1050, startPoint y: 295, endPoint x: 1035, endPoint y: 307, distance: 19.9
click at [1049, 295] on button "button" at bounding box center [1042, 299] width 42 height 24
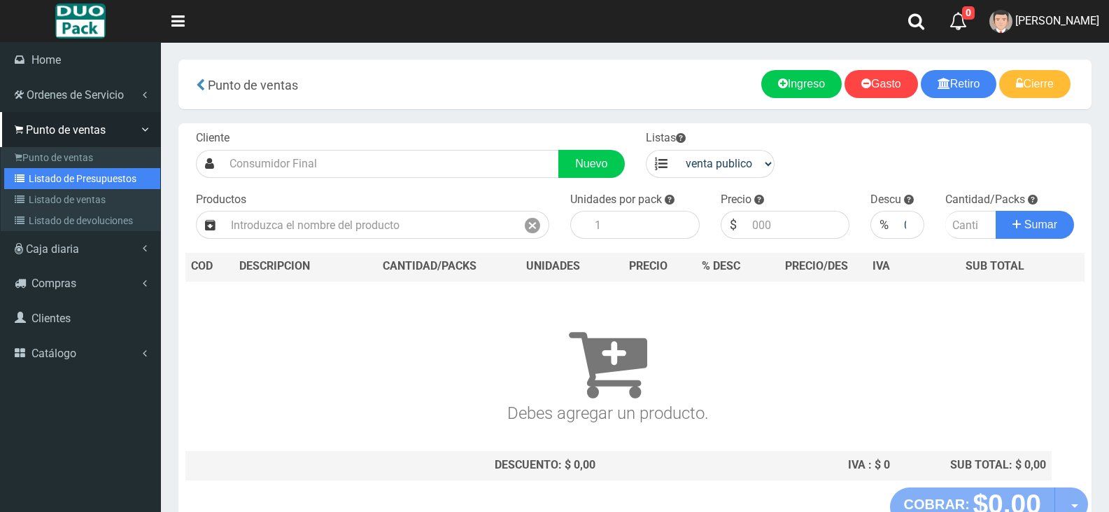
click at [27, 178] on icon at bounding box center [22, 179] width 14 height 10
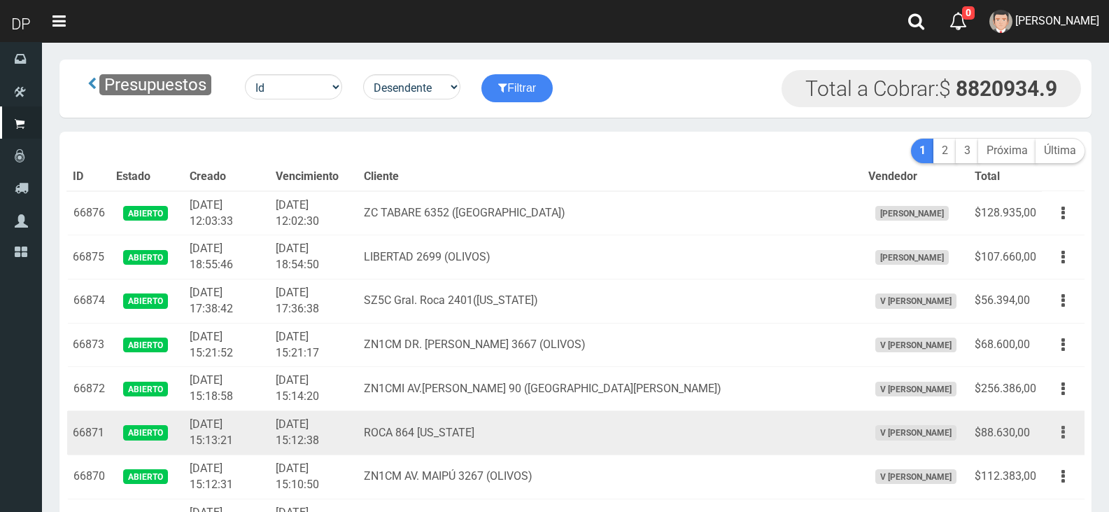
click at [1060, 430] on button "button" at bounding box center [1063, 432] width 31 height 24
click at [1055, 456] on link "Editar" at bounding box center [1023, 466] width 111 height 31
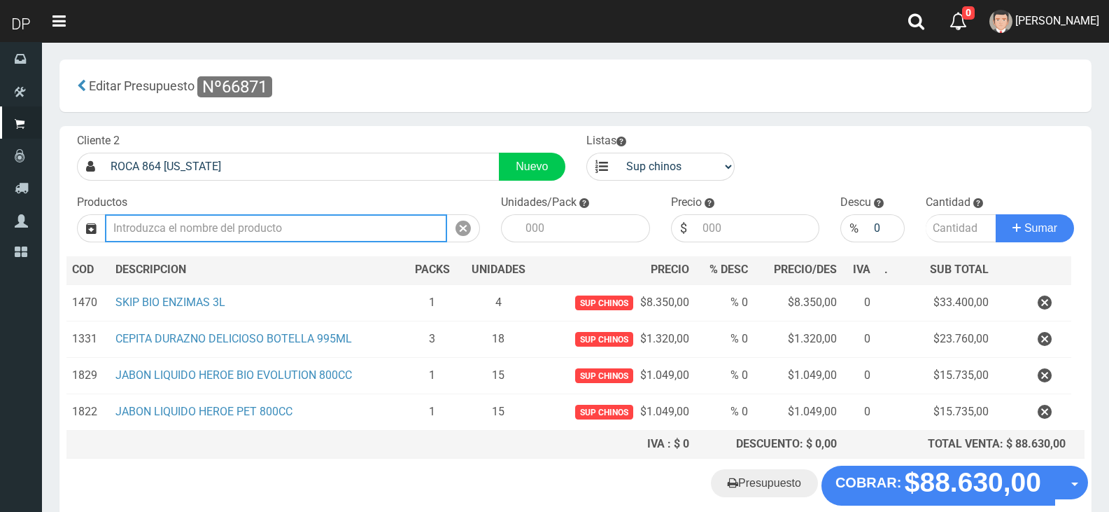
click at [353, 236] on input "text" at bounding box center [276, 228] width 342 height 28
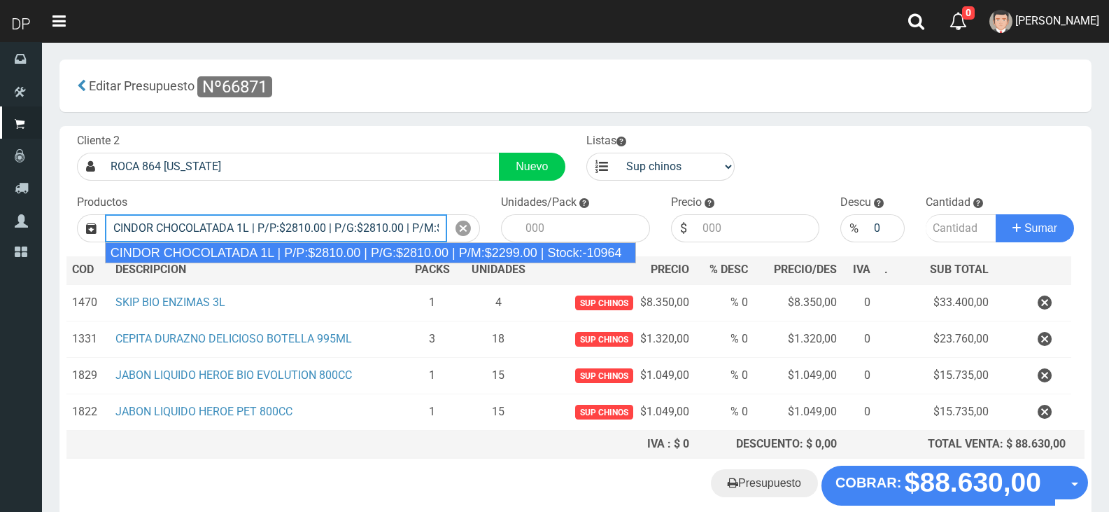
type input "CINDOR CHOCOLATADA 1L | P/P:$2810.00 | P/G:$2810.00 | P/M:$2299.00 | Stock:-109…"
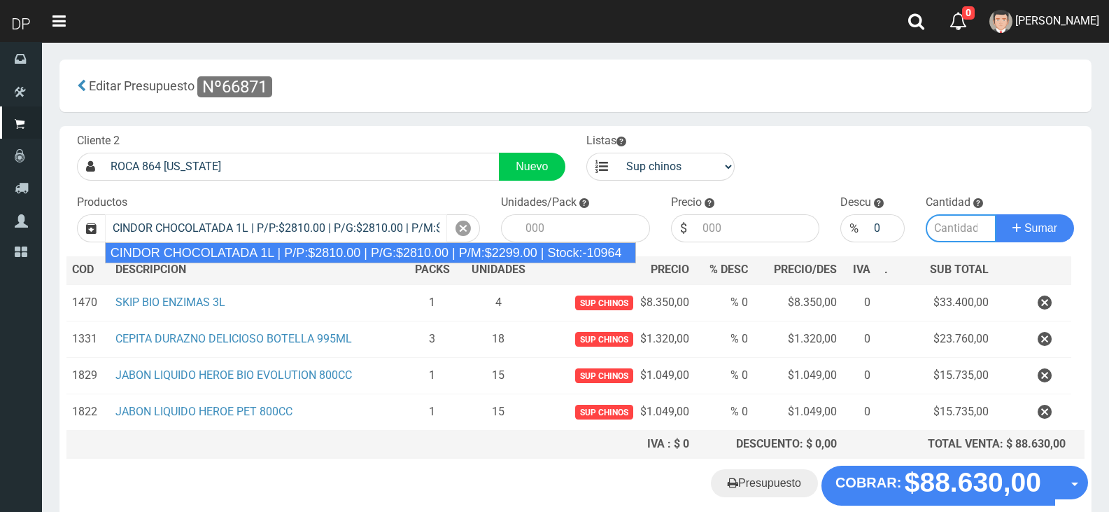
type input "12"
type input "2810.00"
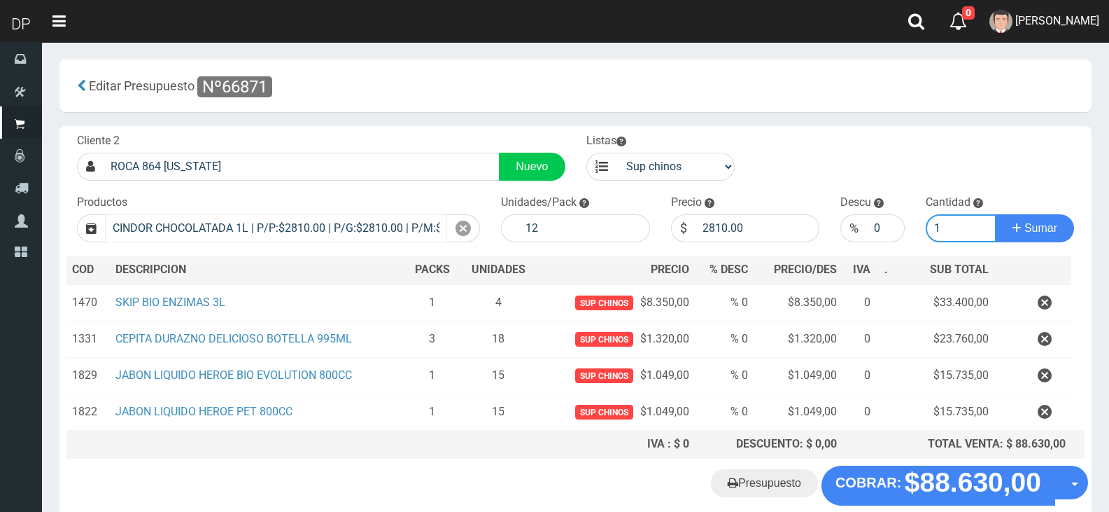
type input "1"
click at [996, 214] on button "Sumar" at bounding box center [1035, 228] width 78 height 28
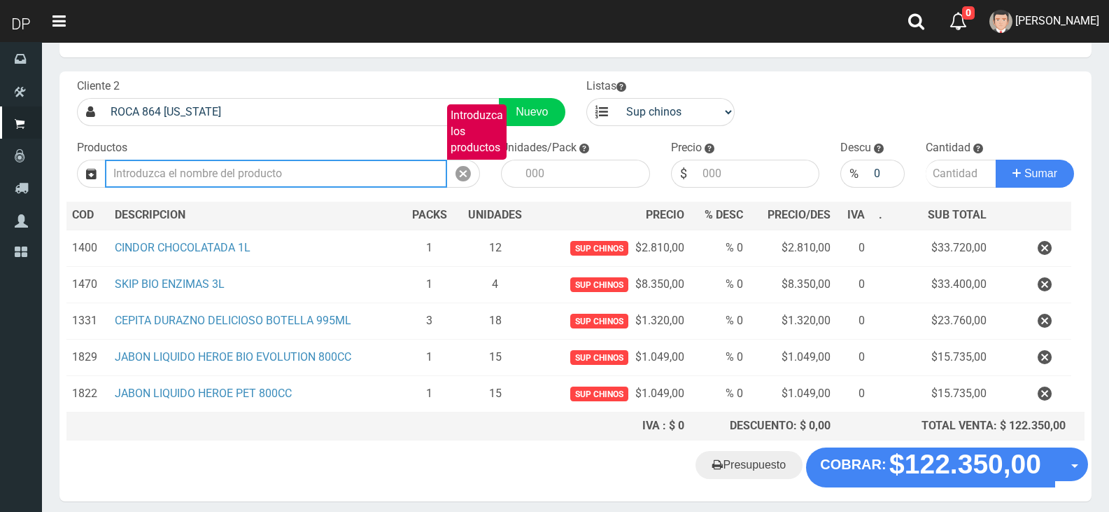
scroll to position [108, 0]
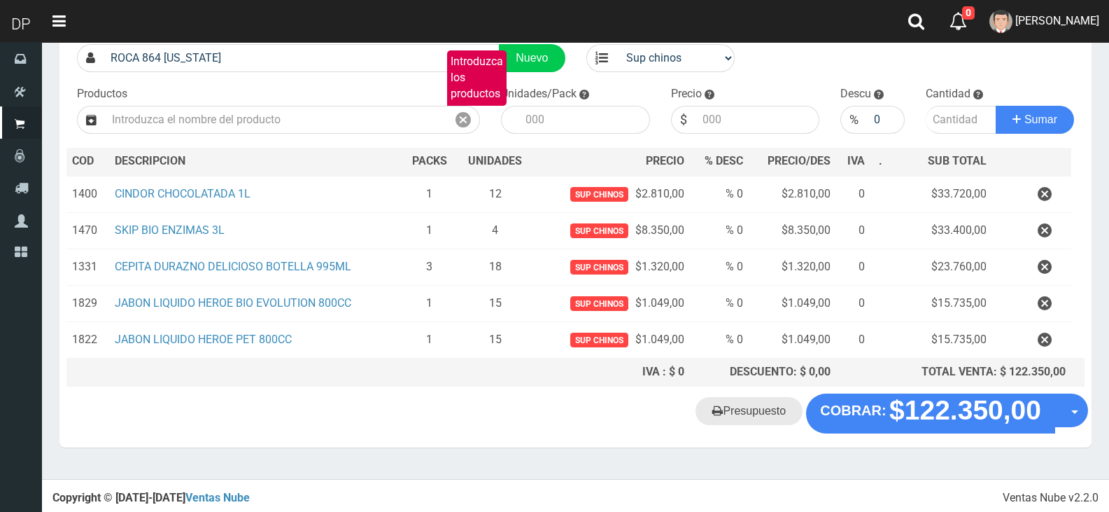
click at [765, 415] on link "Presupuesto" at bounding box center [749, 411] width 107 height 28
